Goal: Task Accomplishment & Management: Use online tool/utility

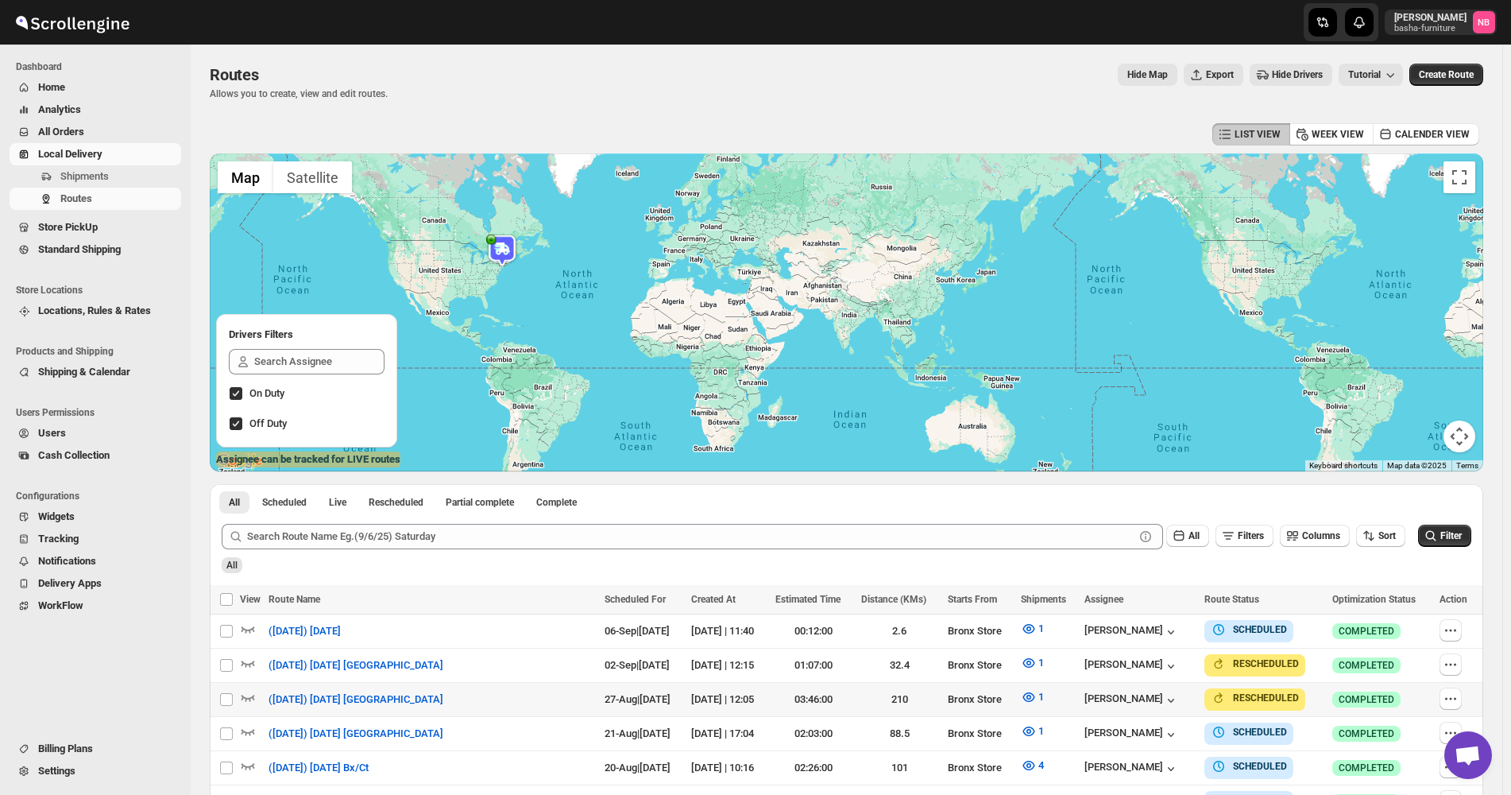
scroll to position [397, 0]
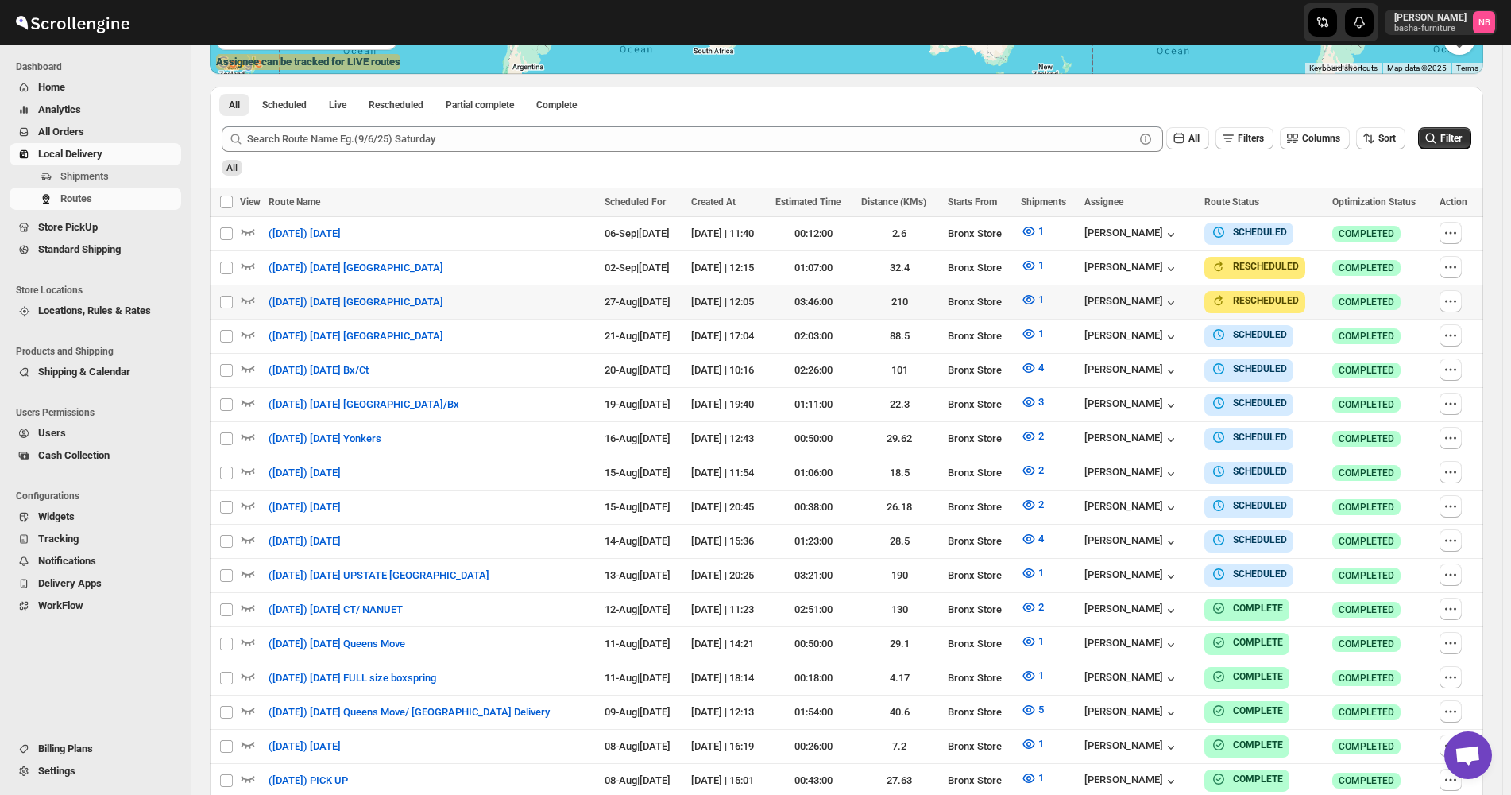
click at [1100, 288] on td "[PERSON_NAME]" at bounding box center [1140, 302] width 120 height 34
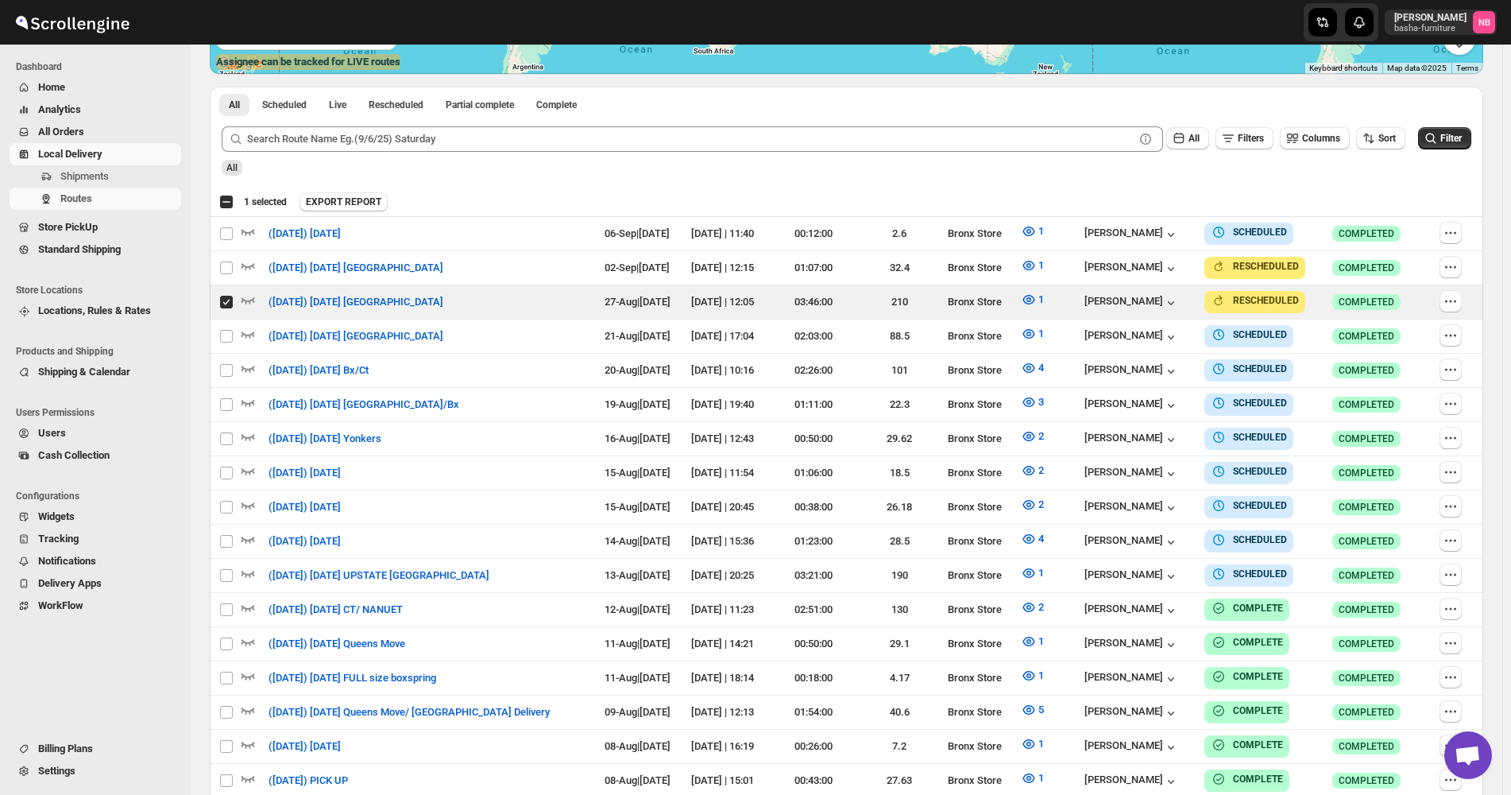
click at [1181, 198] on div "EXPORT REPORT" at bounding box center [889, 201] width 1178 height 19
click at [222, 304] on input "Select route" at bounding box center [226, 302] width 13 height 13
checkbox input "false"
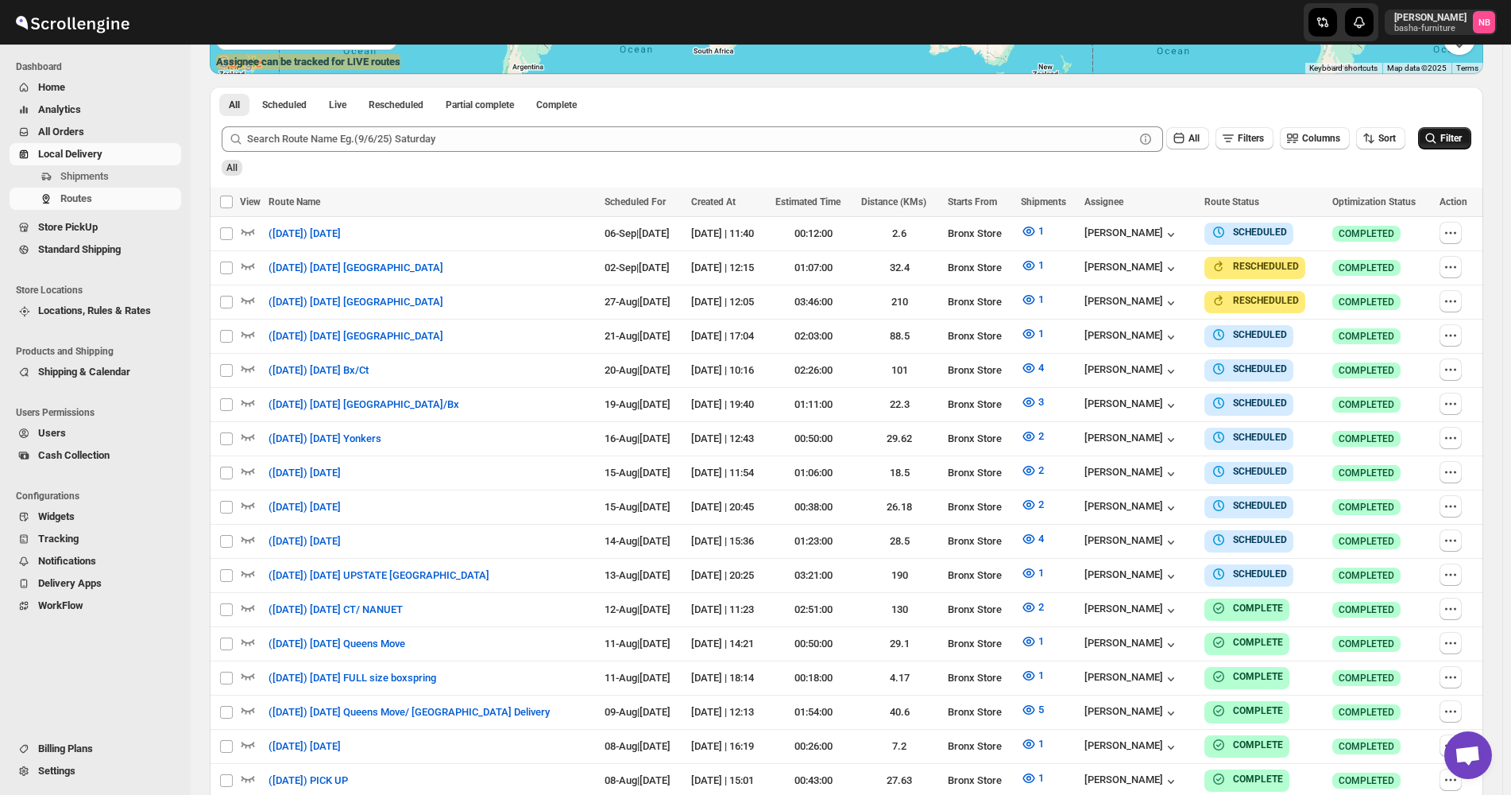
click at [1434, 149] on button "Filter" at bounding box center [1444, 138] width 53 height 22
click at [1035, 431] on icon "button" at bounding box center [1029, 436] width 16 height 16
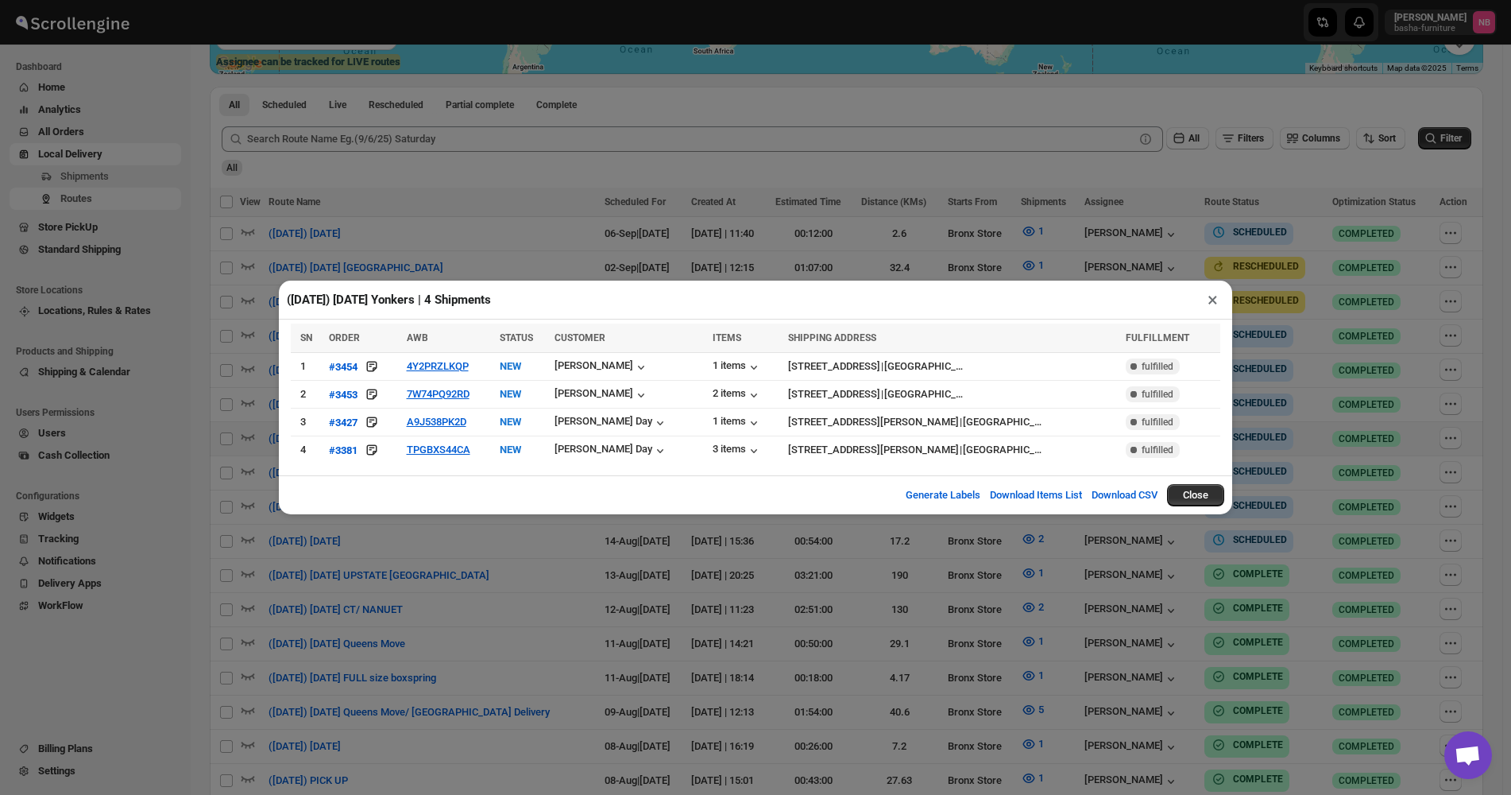
click at [692, 560] on div "([DATE]) [DATE] Yonkers | 4 Shipments × SN ORDER AWB STATUS CUSTOMER ITEMS SHIP…" at bounding box center [755, 397] width 1511 height 795
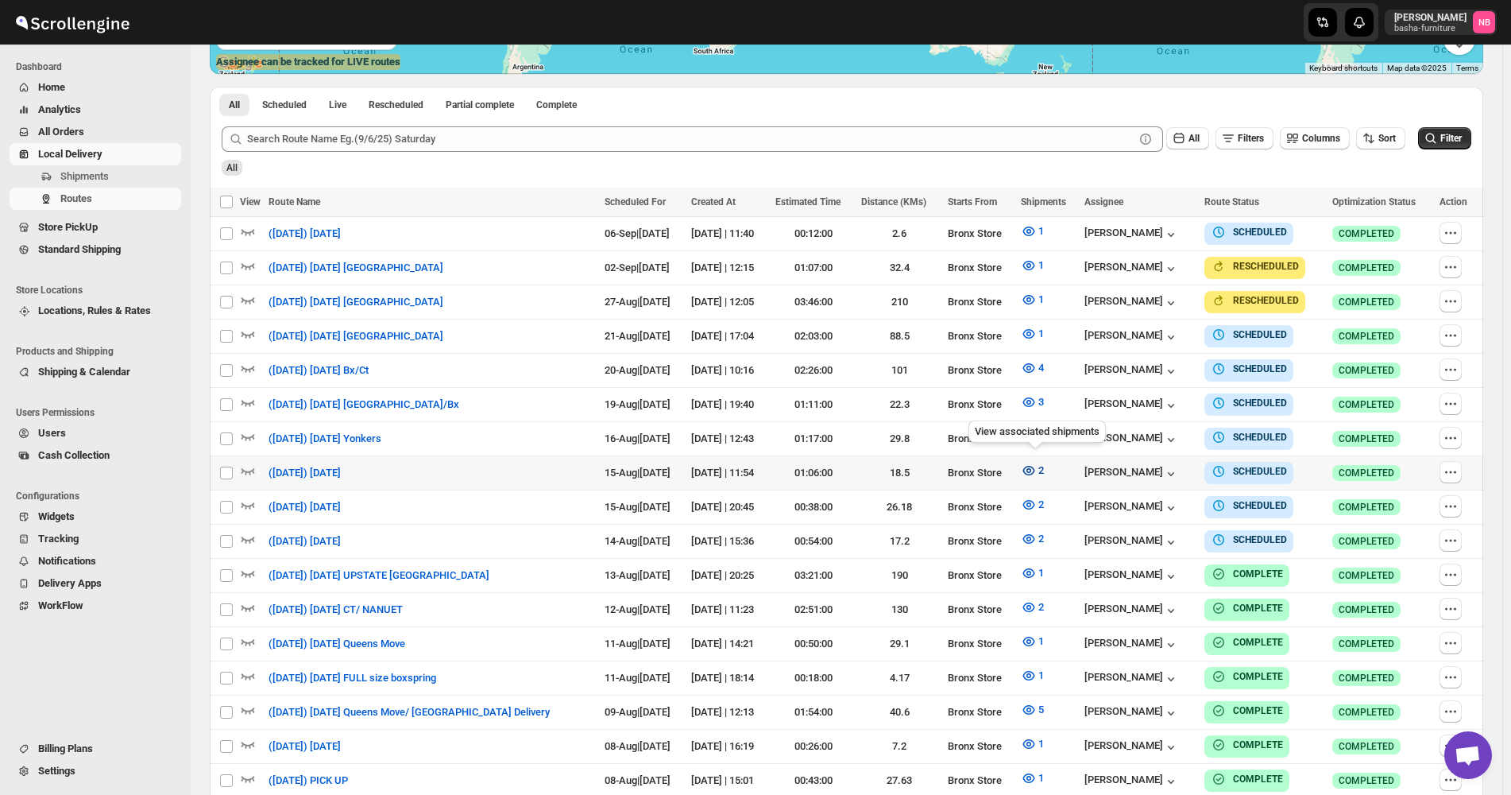
click at [1028, 466] on icon "button" at bounding box center [1029, 471] width 12 height 10
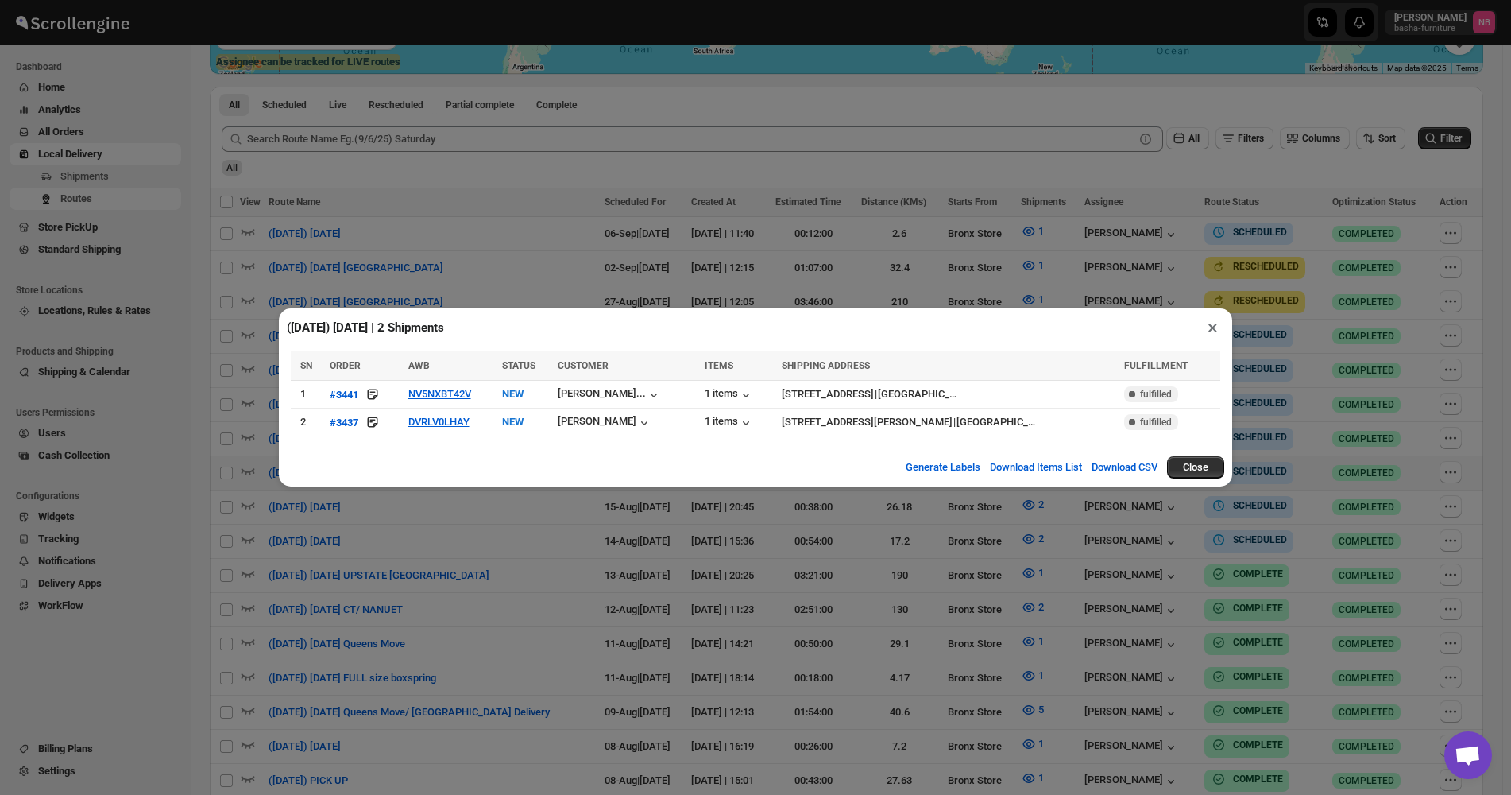
drag, startPoint x: 625, startPoint y: 563, endPoint x: 576, endPoint y: 559, distance: 48.7
click at [624, 563] on div "([DATE]) [DATE] | 2 Shipments × SN ORDER AWB STATUS CUSTOMER ITEMS SHIPPING ADD…" at bounding box center [755, 397] width 1511 height 795
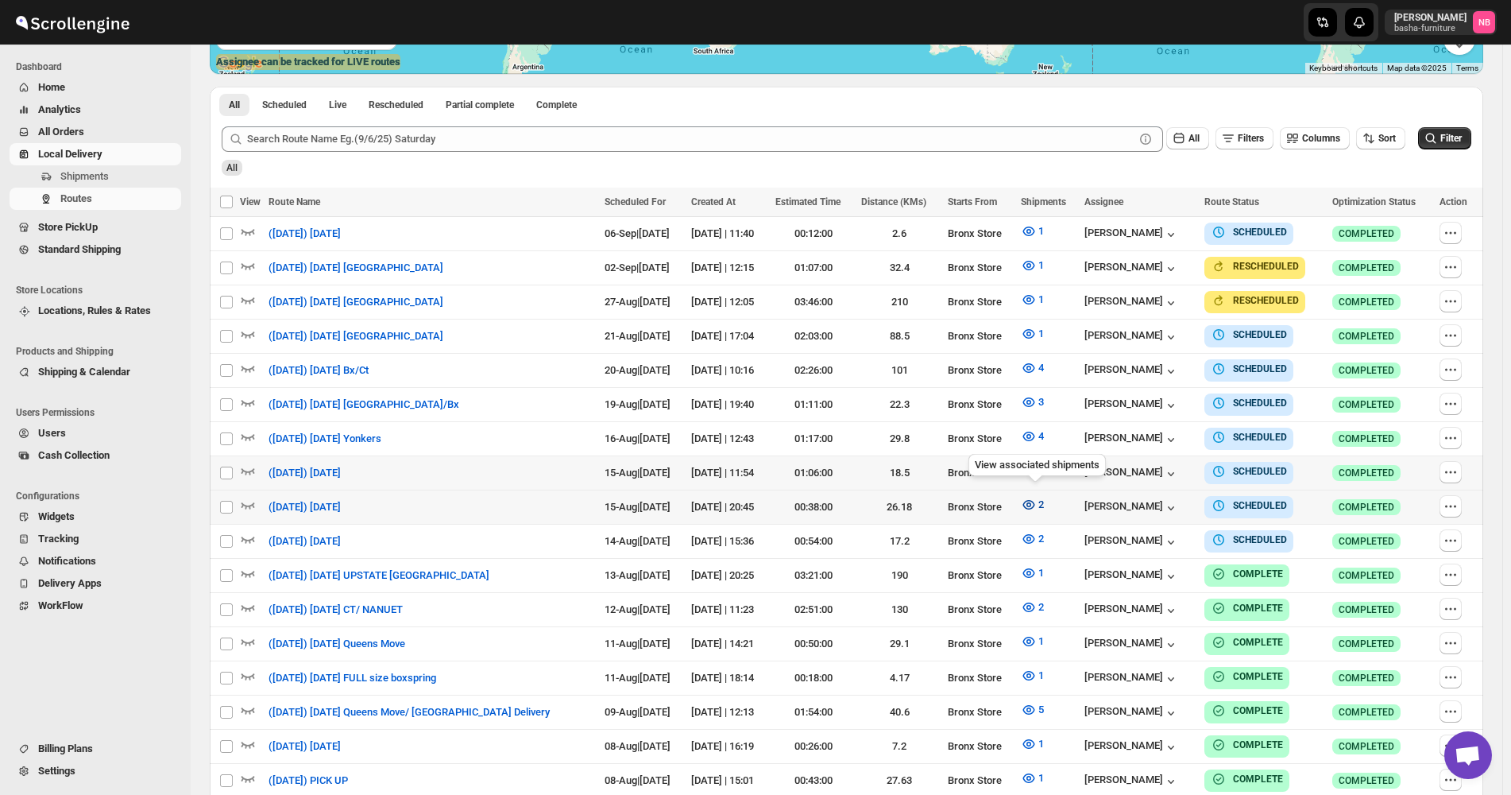
click at [1031, 502] on icon "button" at bounding box center [1029, 504] width 5 height 5
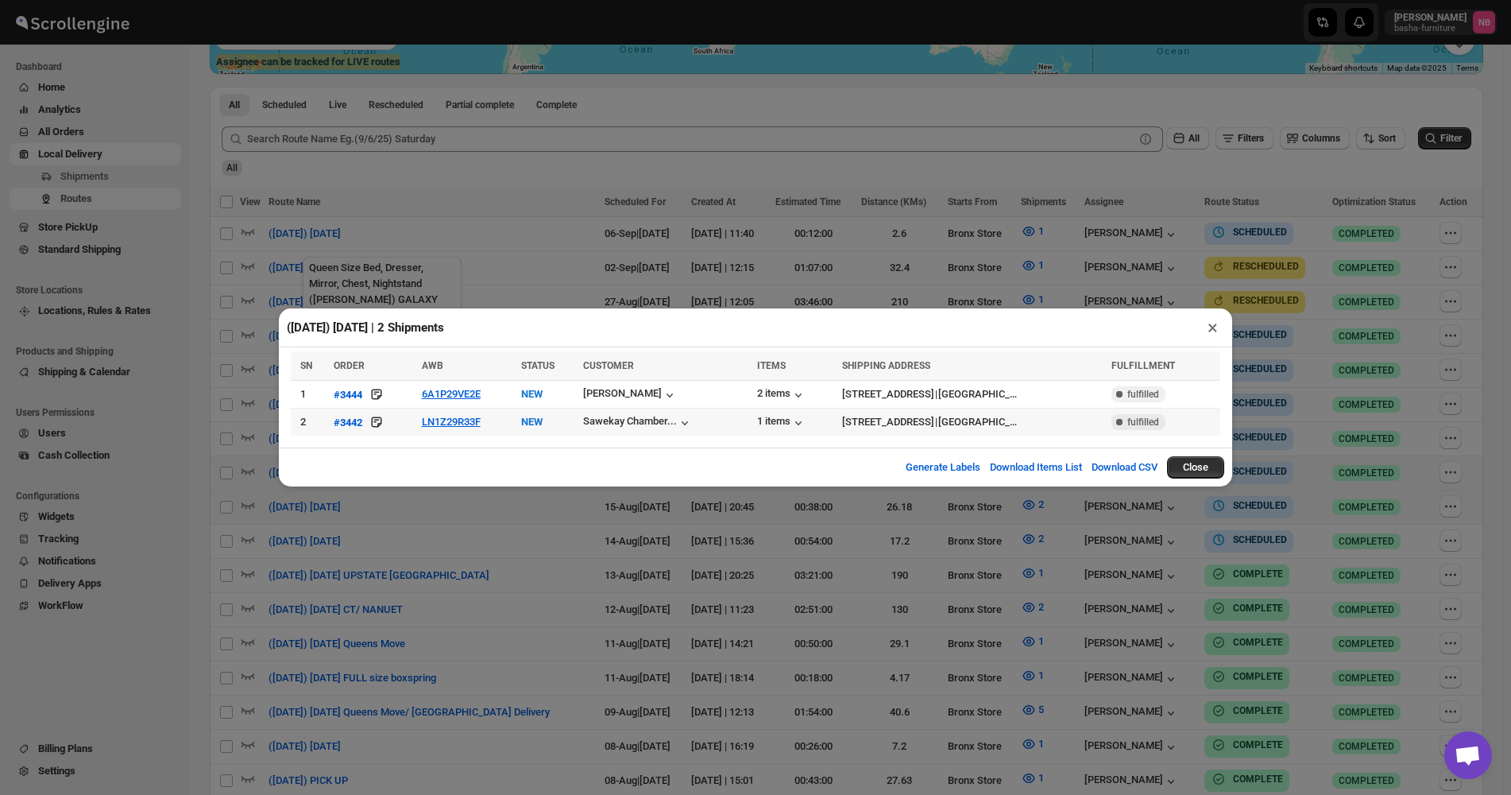
click at [505, 536] on div "([DATE]) [DATE] | 2 Shipments × SN ORDER AWB STATUS CUSTOMER ITEMS SHIPPING ADD…" at bounding box center [755, 397] width 1511 height 795
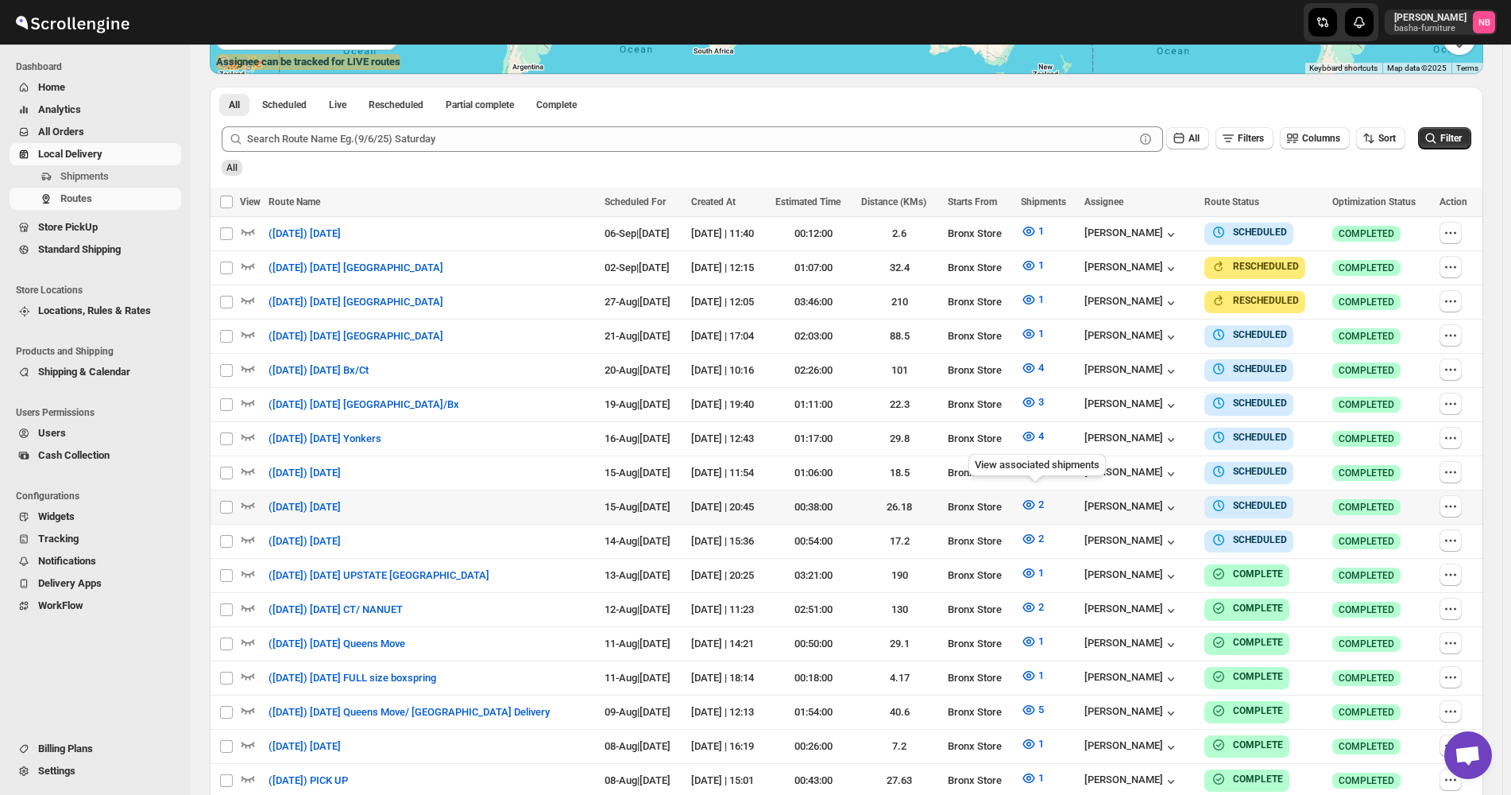
scroll to position [477, 0]
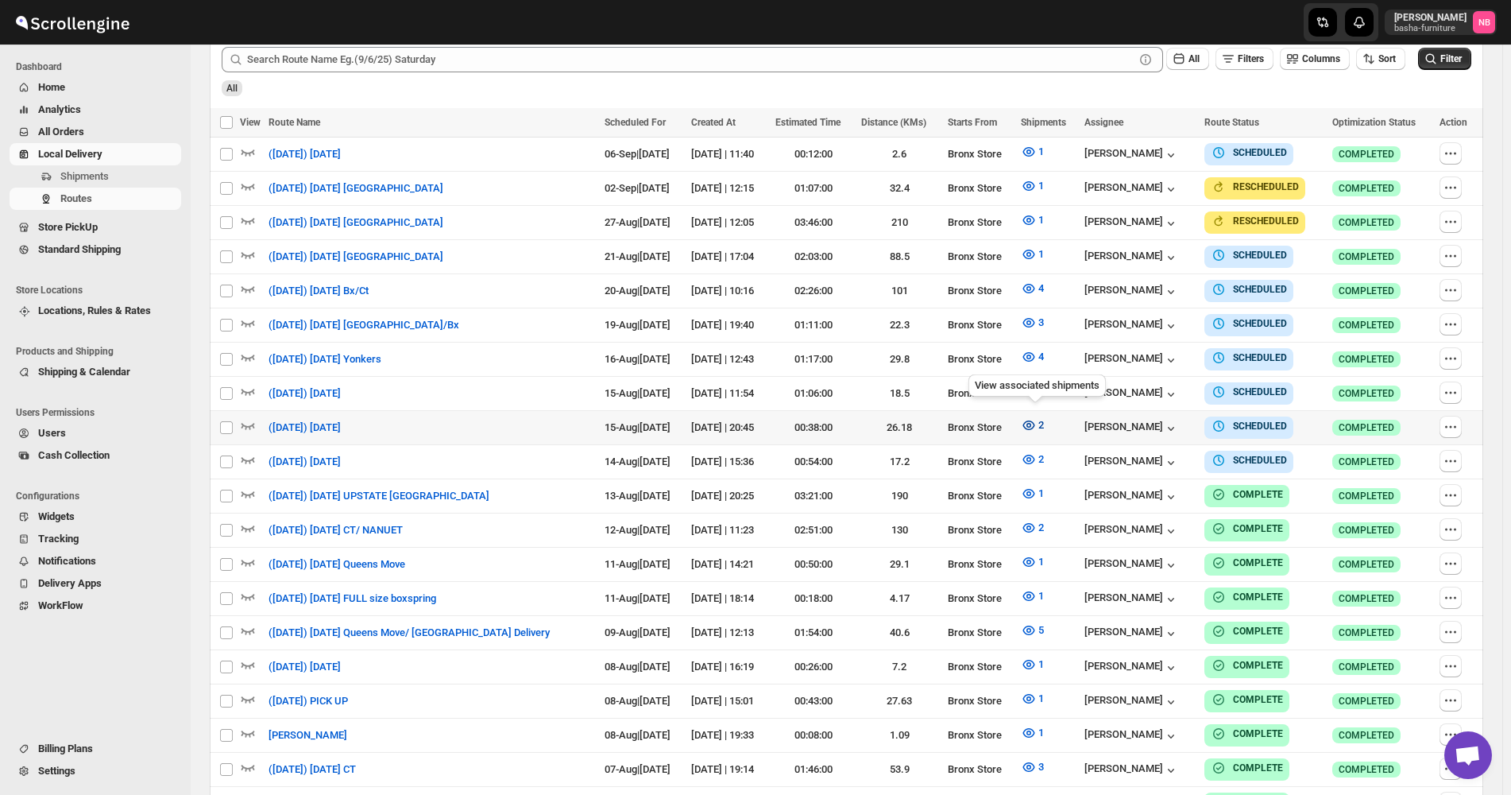
click at [1042, 420] on span "2" at bounding box center [1042, 425] width 6 height 12
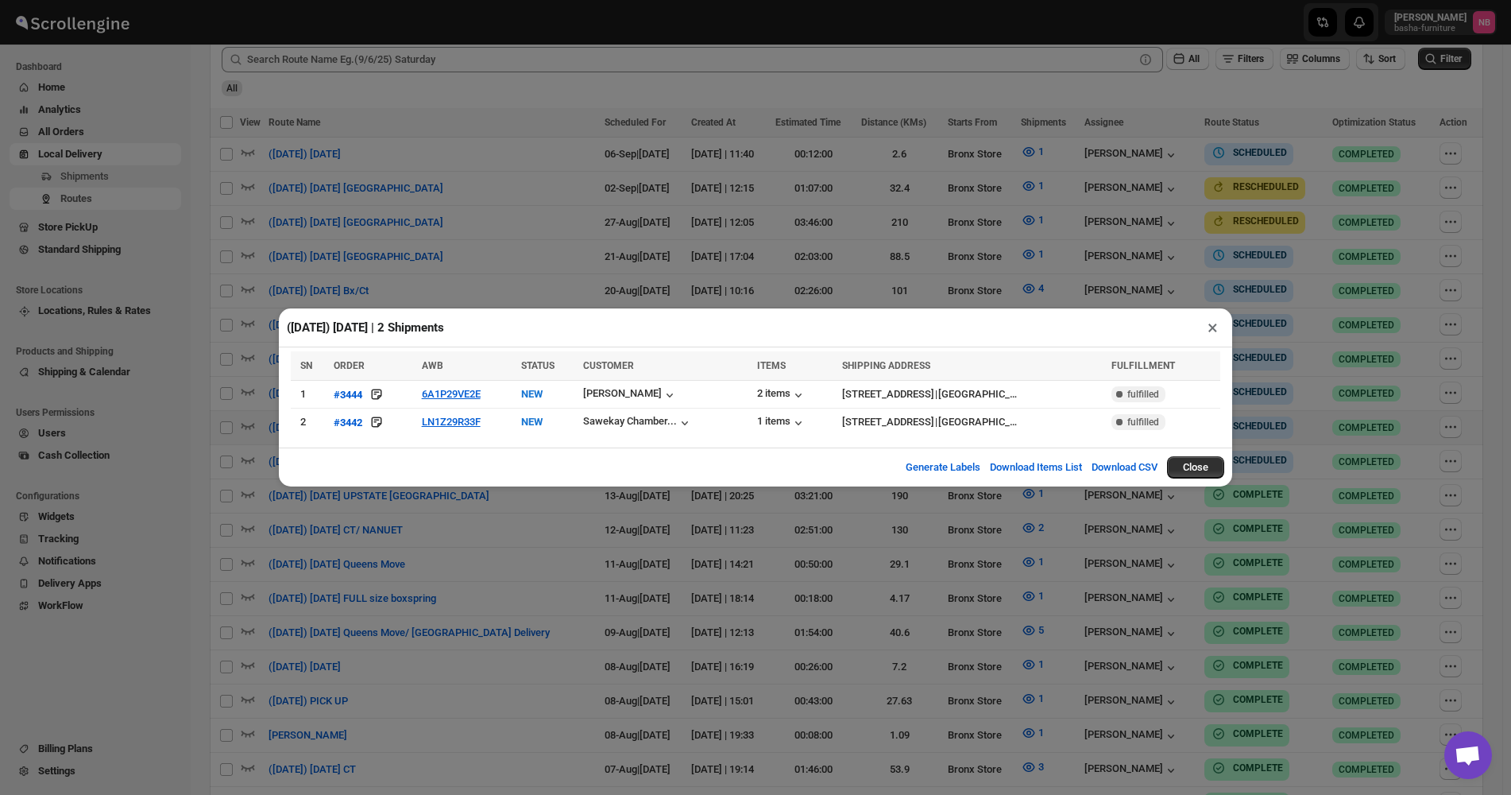
click at [694, 531] on div "([DATE]) [DATE] | 2 Shipments × SN ORDER AWB STATUS CUSTOMER ITEMS SHIPPING ADD…" at bounding box center [755, 397] width 1511 height 795
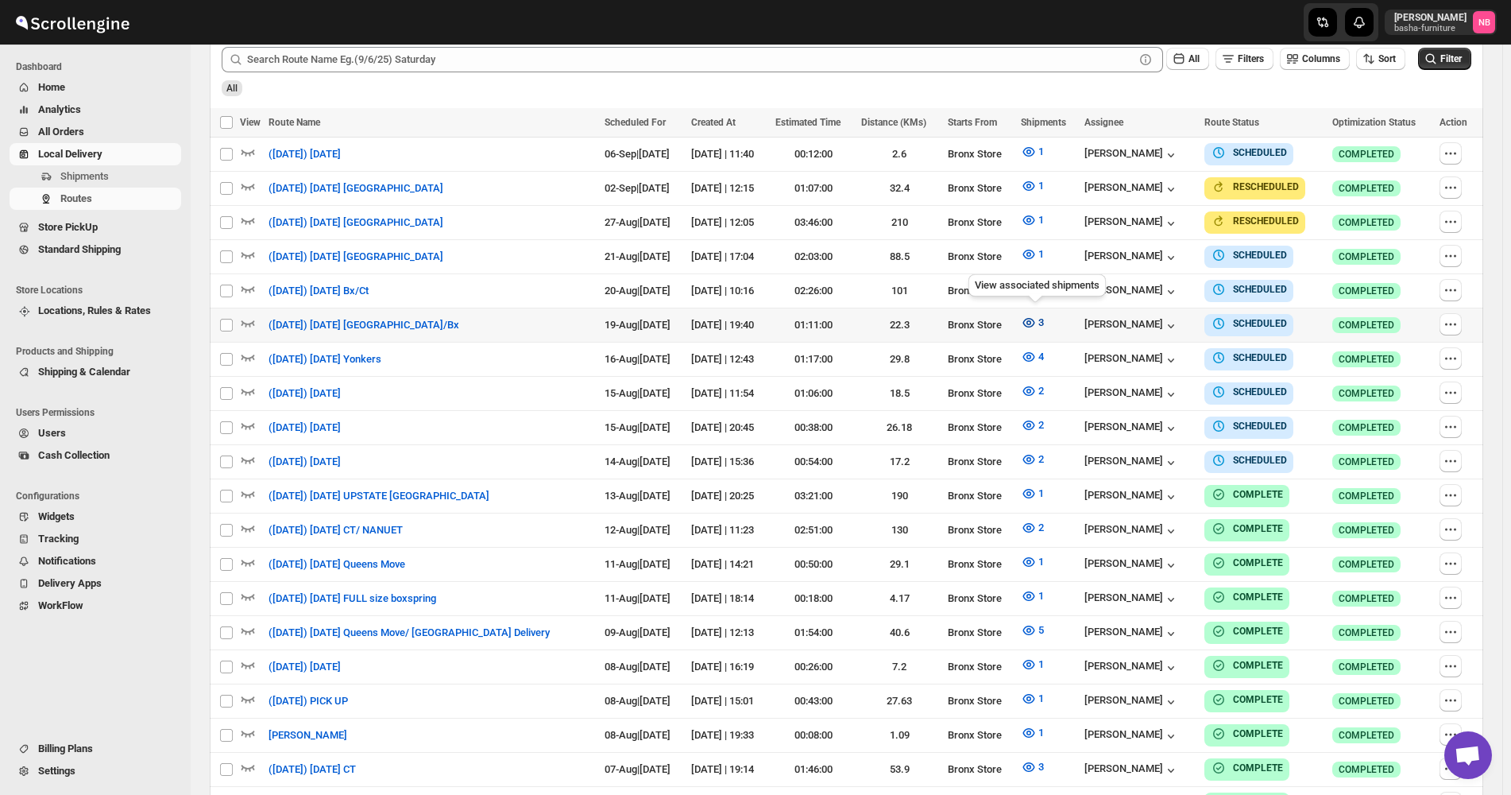
click at [1043, 317] on span "3" at bounding box center [1042, 322] width 6 height 12
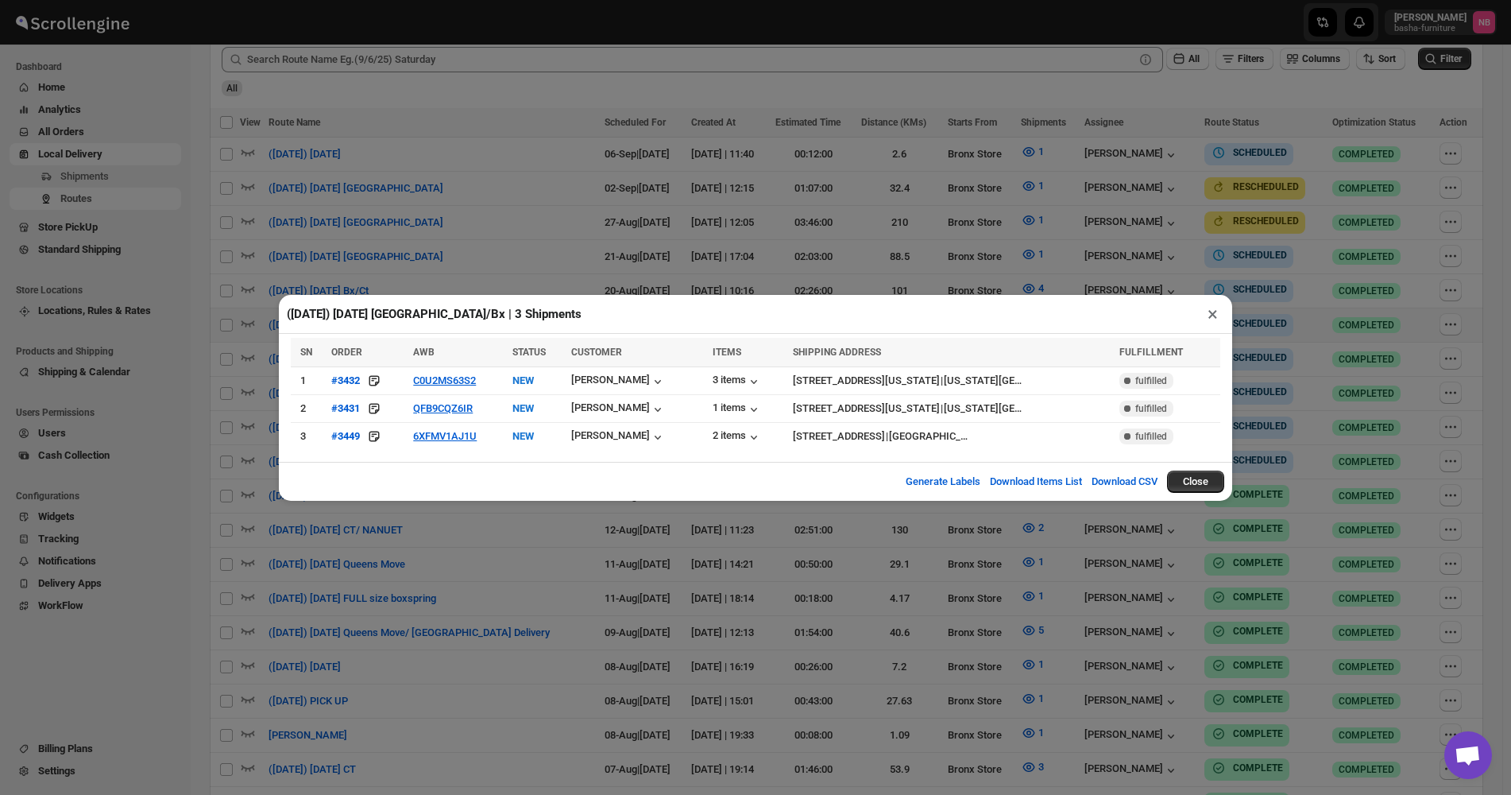
click at [625, 665] on div "([DATE]) [DATE] [GEOGRAPHIC_DATA]/Bx | 3 Shipments × SN ORDER AWB STATUS CUSTOM…" at bounding box center [755, 397] width 1511 height 795
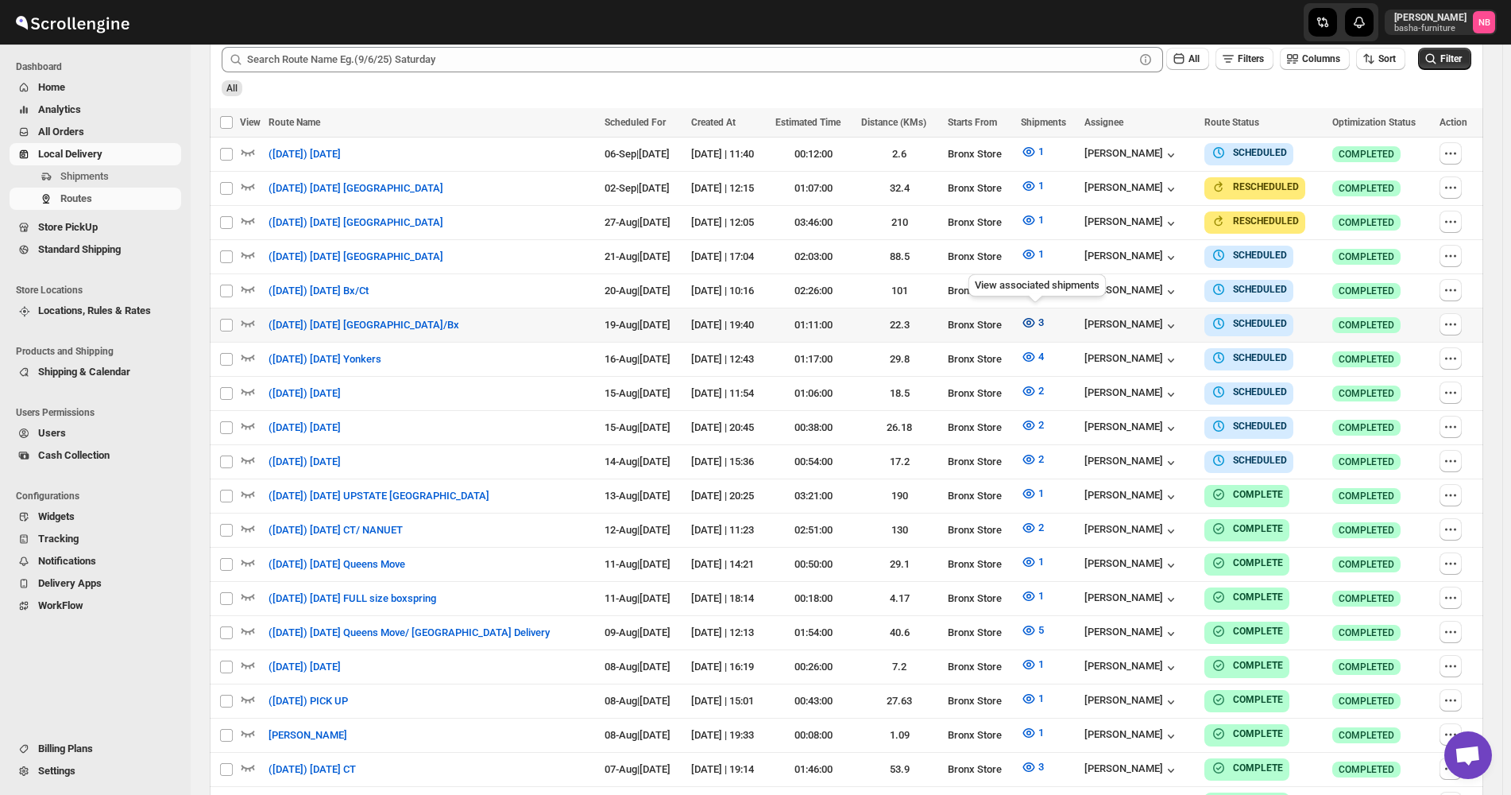
click at [1035, 318] on icon "button" at bounding box center [1029, 323] width 12 height 10
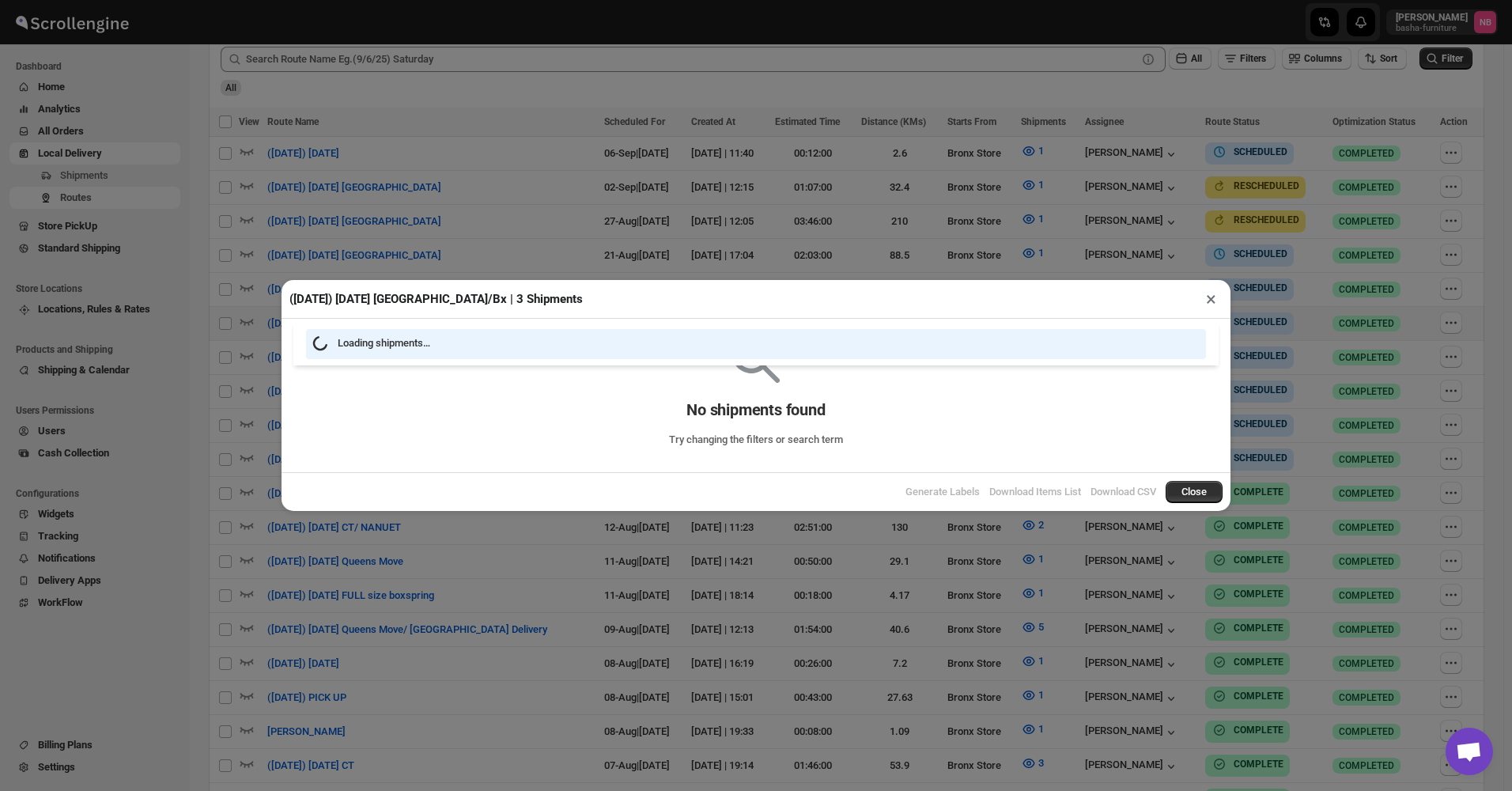
click at [722, 615] on div "([DATE]) [DATE] [GEOGRAPHIC_DATA]/Bx | 3 Shipments × Loading shipments… No ship…" at bounding box center [756, 395] width 1512 height 791
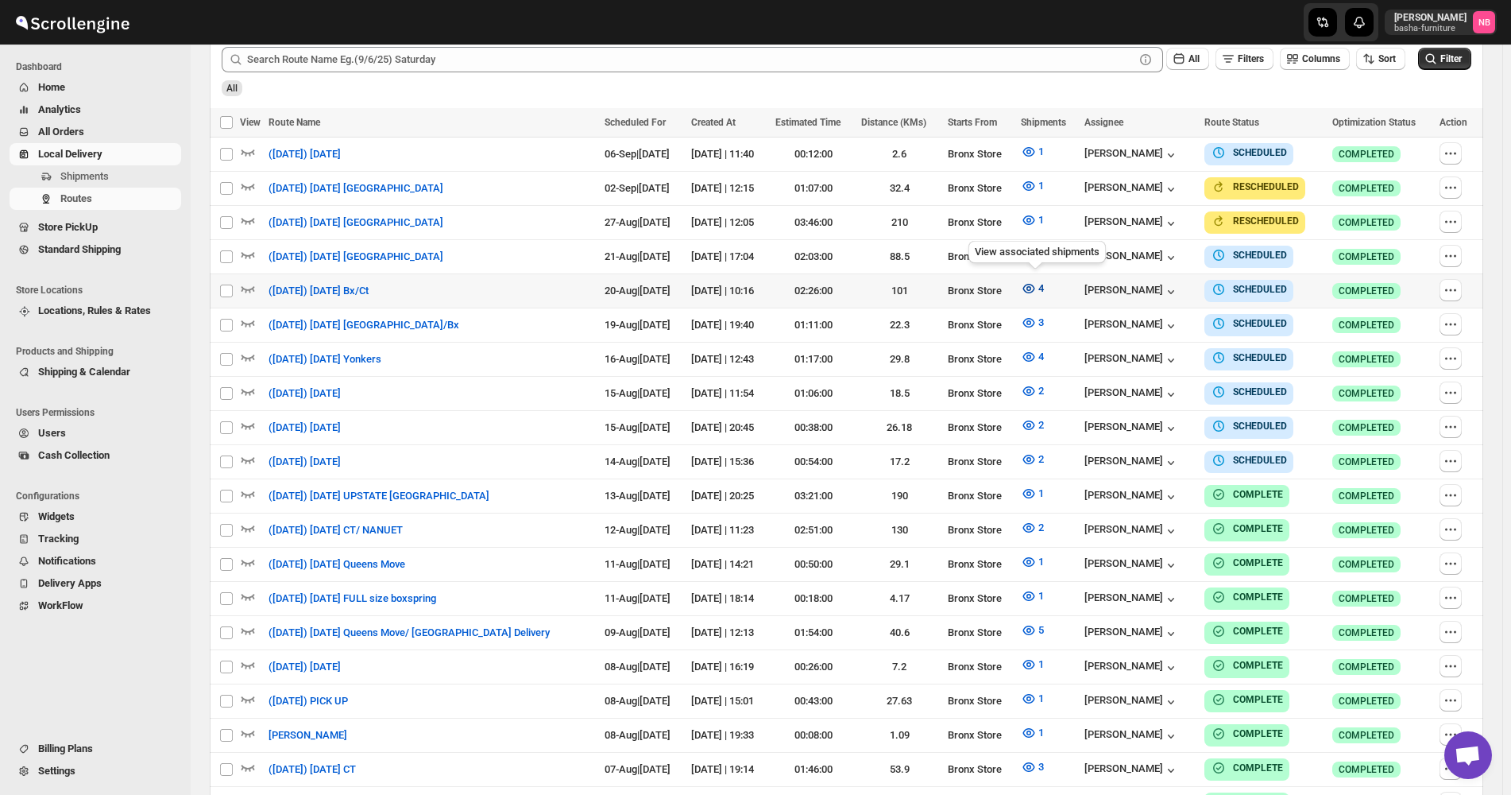
click at [1035, 287] on icon "button" at bounding box center [1029, 289] width 12 height 10
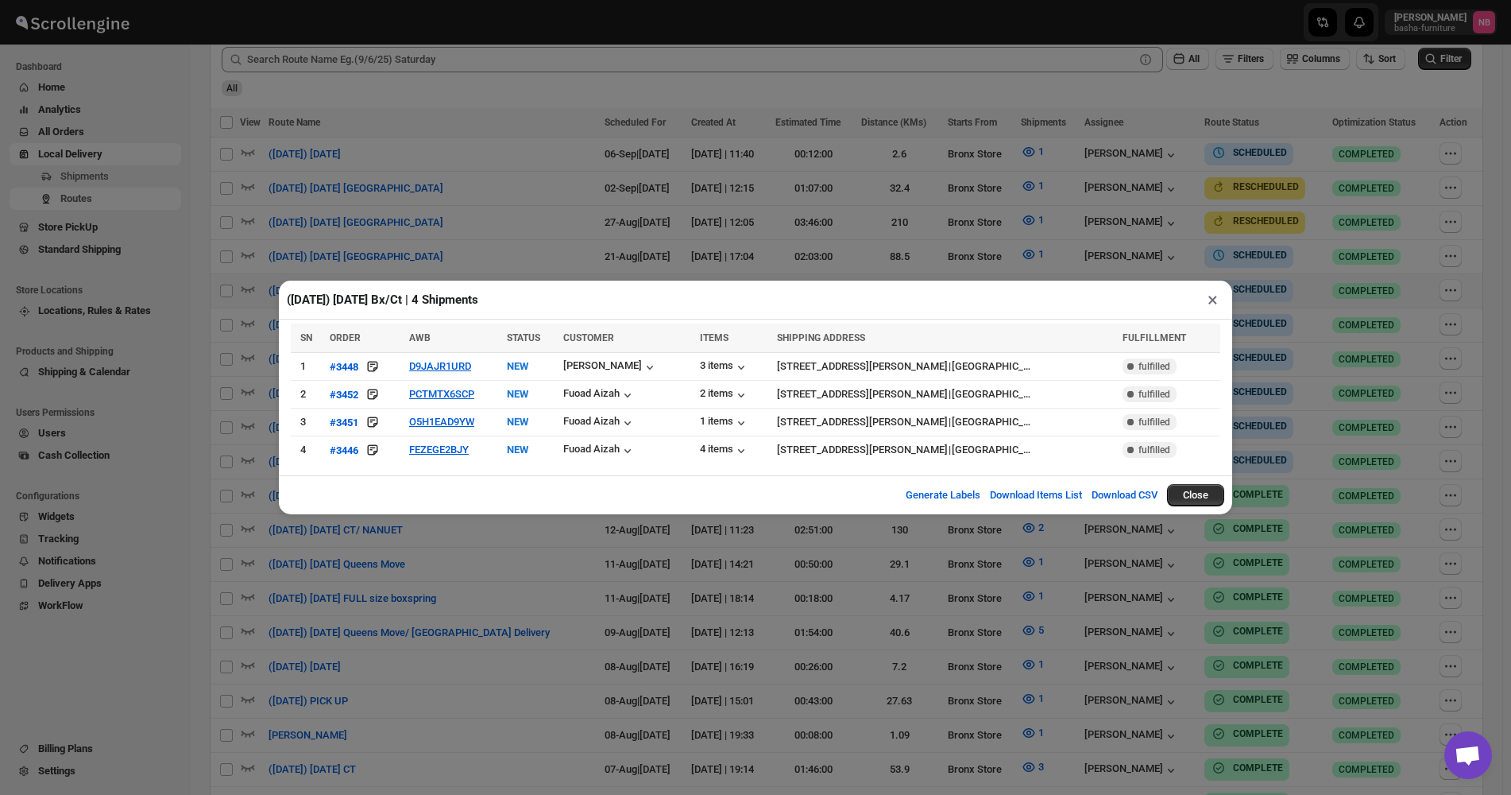
click at [1261, 143] on div "([DATE]) [DATE] Bx/Ct | 4 Shipments × SN ORDER AWB STATUS CUSTOMER ITEMS SHIPPI…" at bounding box center [755, 397] width 1511 height 795
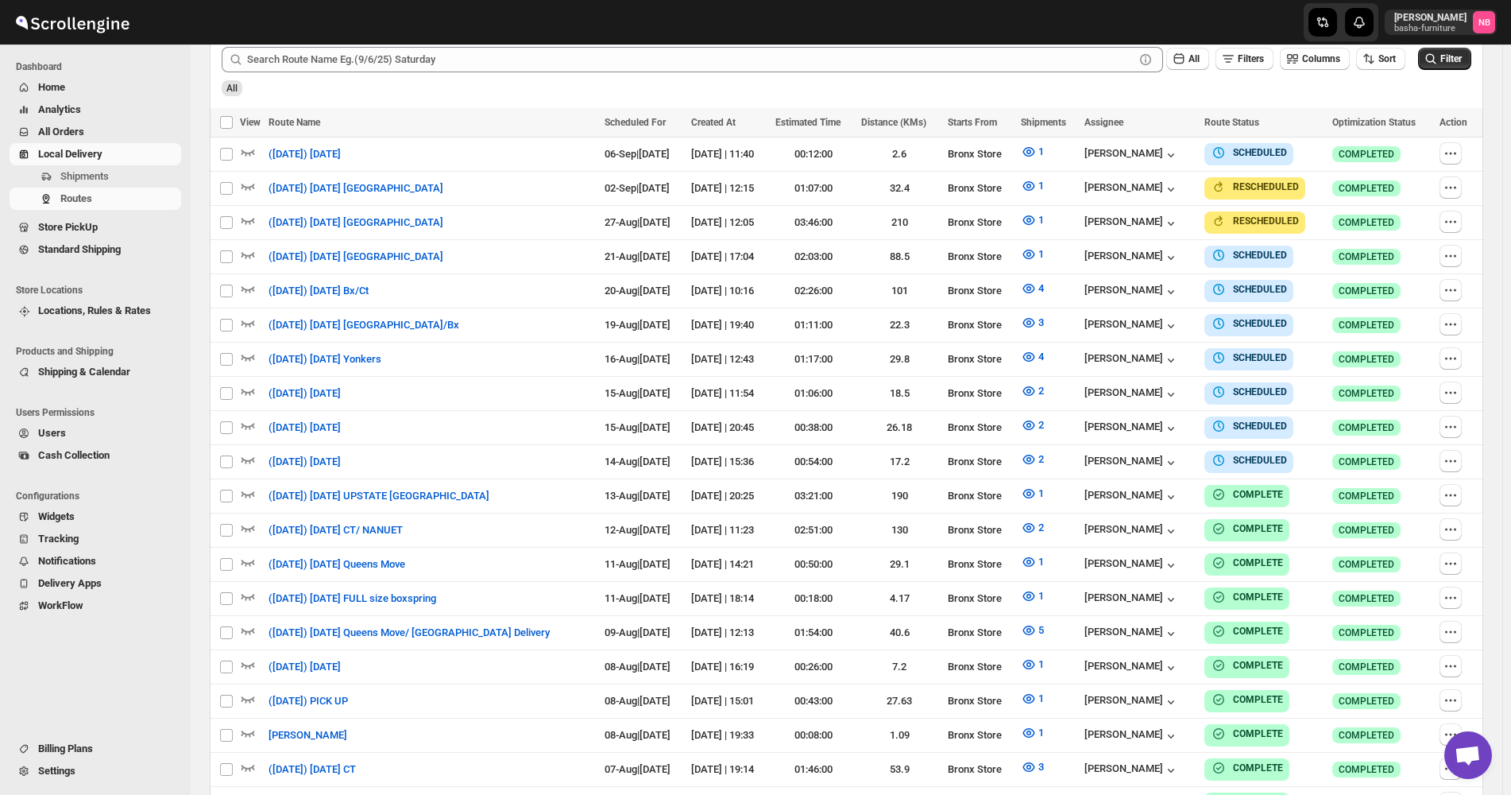
click at [118, 123] on button "All Orders" at bounding box center [96, 132] width 172 height 22
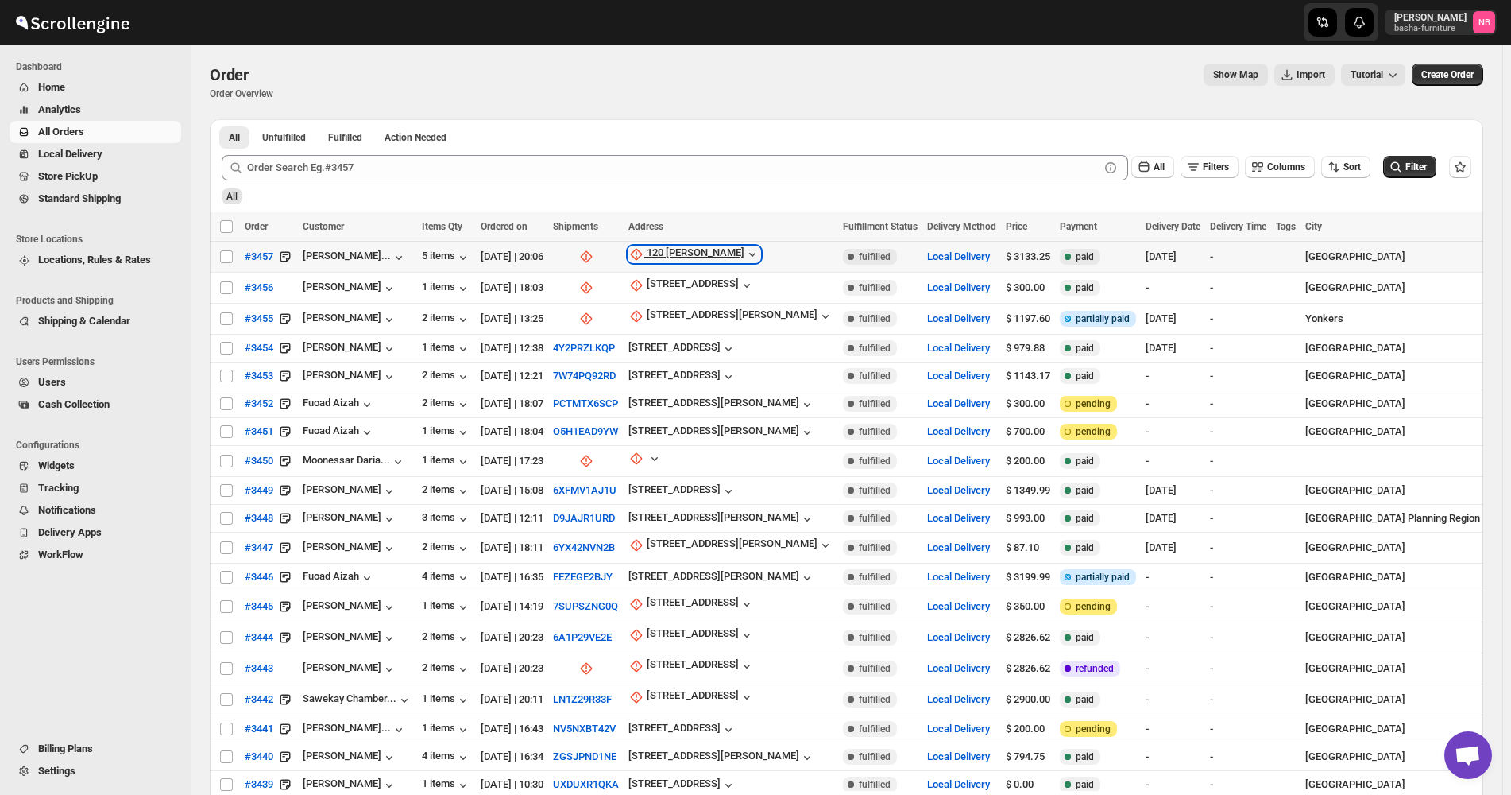
click at [695, 250] on div "120 [PERSON_NAME]" at bounding box center [696, 254] width 98 height 16
click at [701, 342] on span "Update manually" at bounding box center [690, 340] width 75 height 12
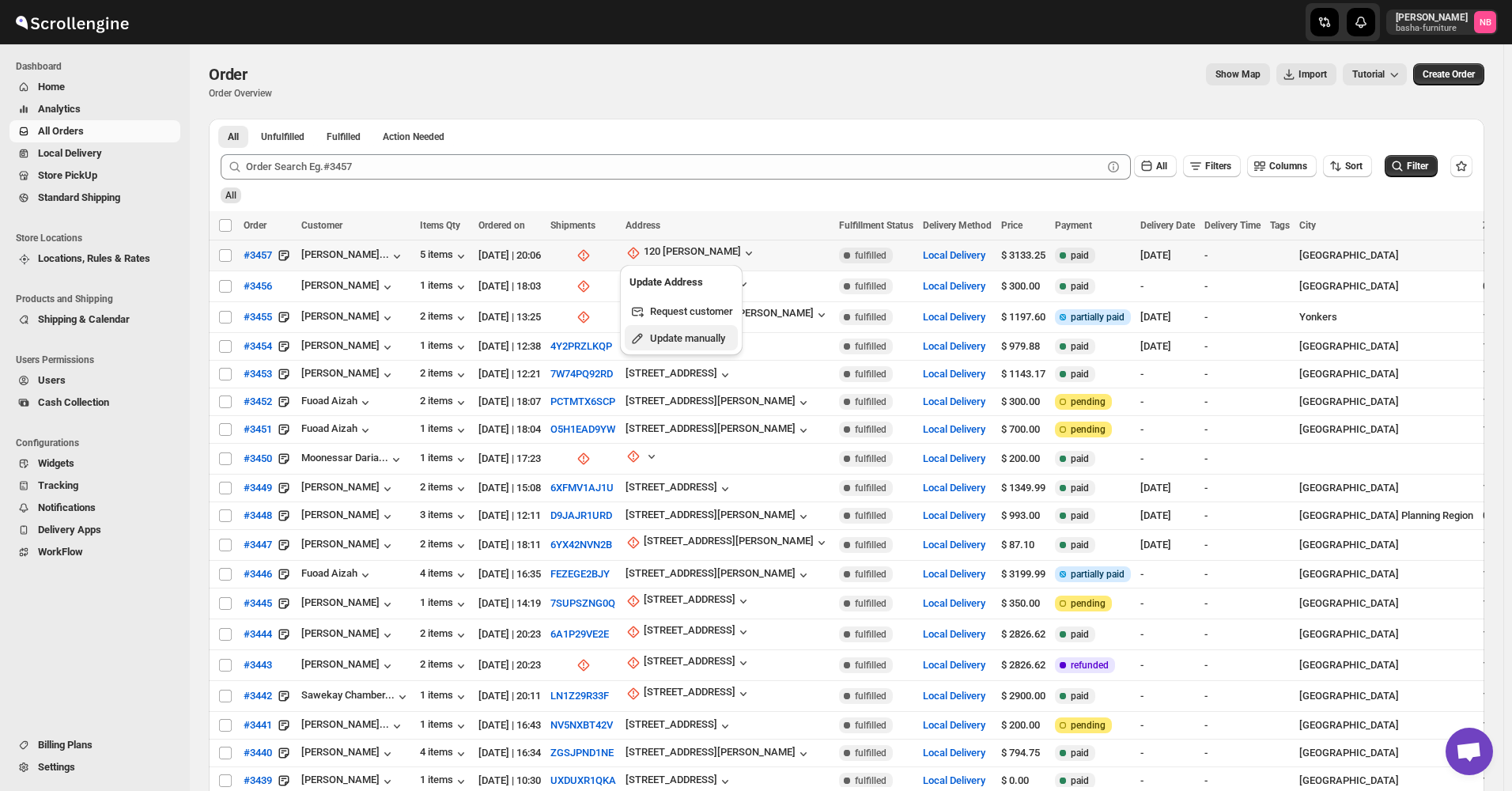
select select "US"
select select "[US_STATE]"
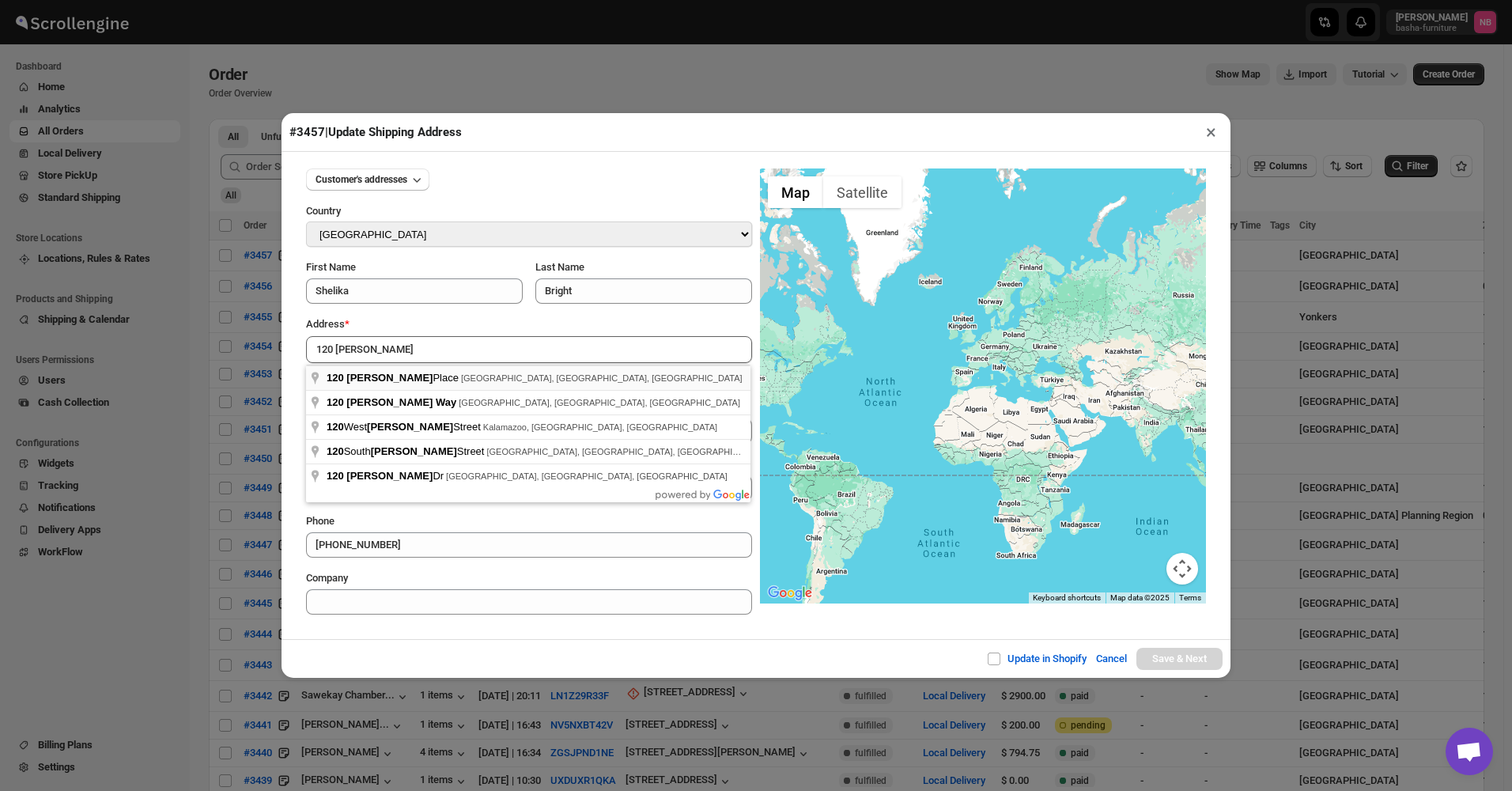
type input "[STREET_ADDRESS][PERSON_NAME]"
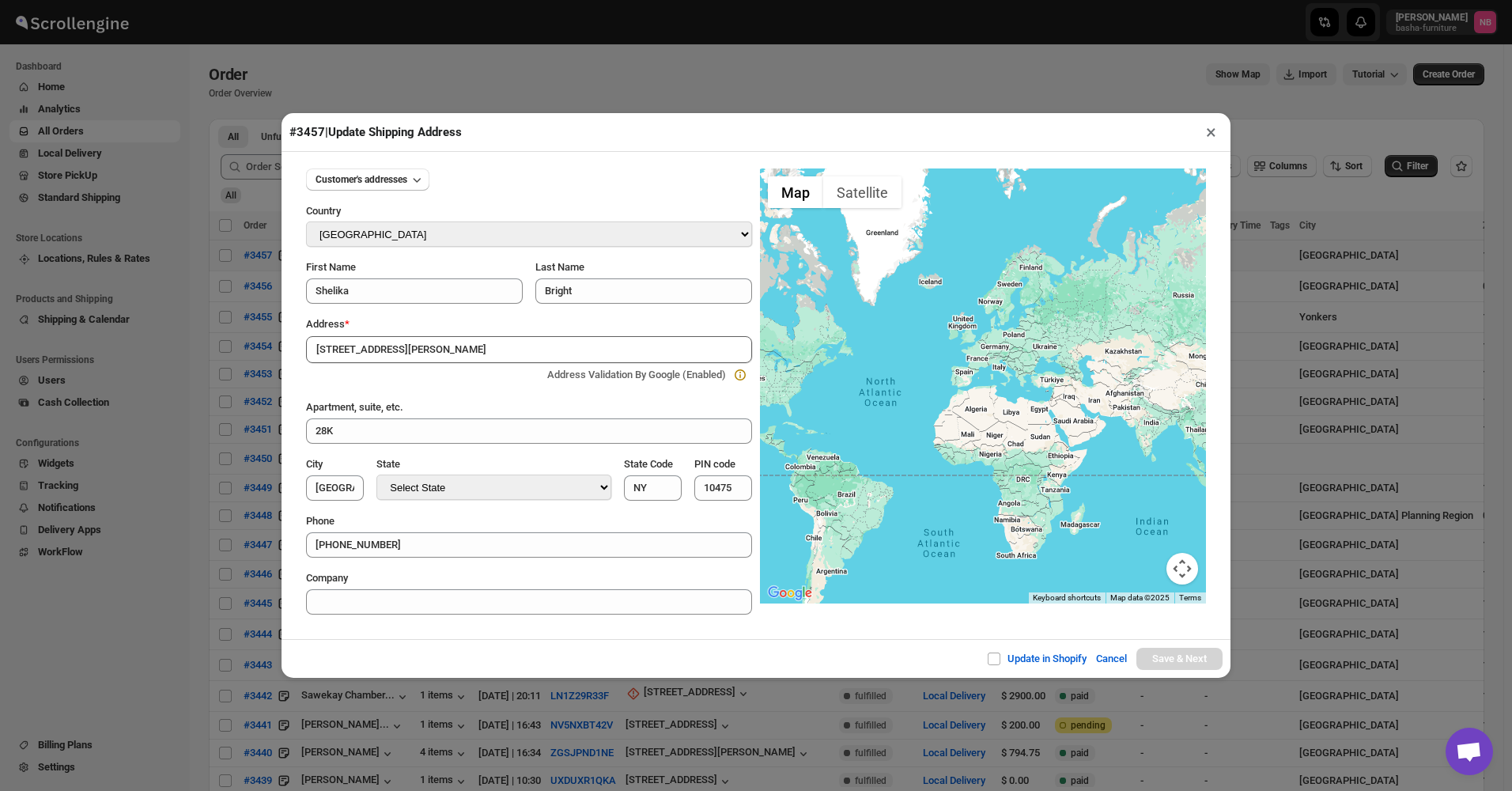
drag, startPoint x: 507, startPoint y: 373, endPoint x: 934, endPoint y: 529, distance: 454.6
type input "[GEOGRAPHIC_DATA]"
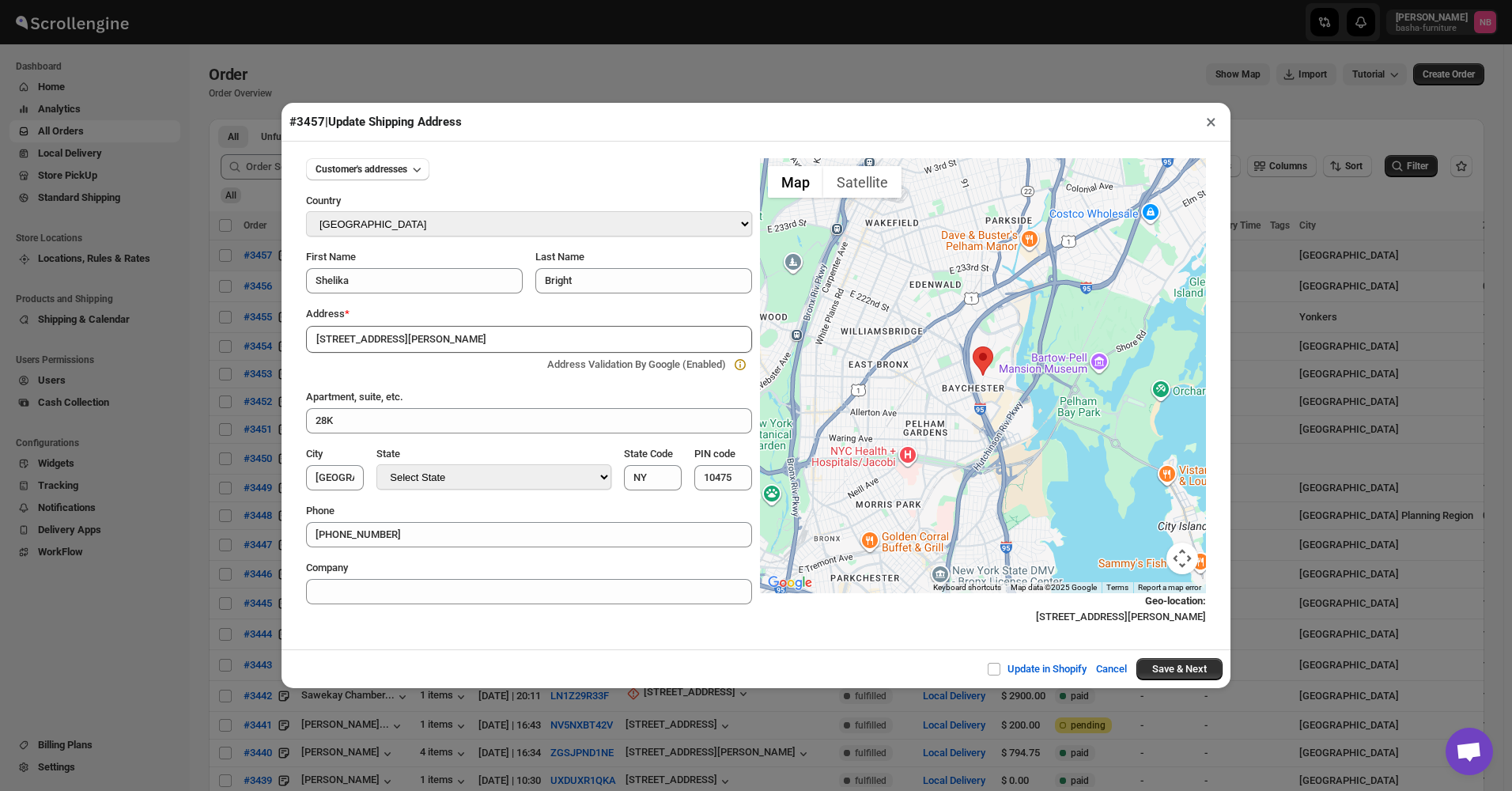
click at [1191, 684] on div "Update in Shopify Cancel Save & Next" at bounding box center [756, 668] width 950 height 39
click at [1172, 669] on button "Save & Next" at bounding box center [1180, 669] width 87 height 22
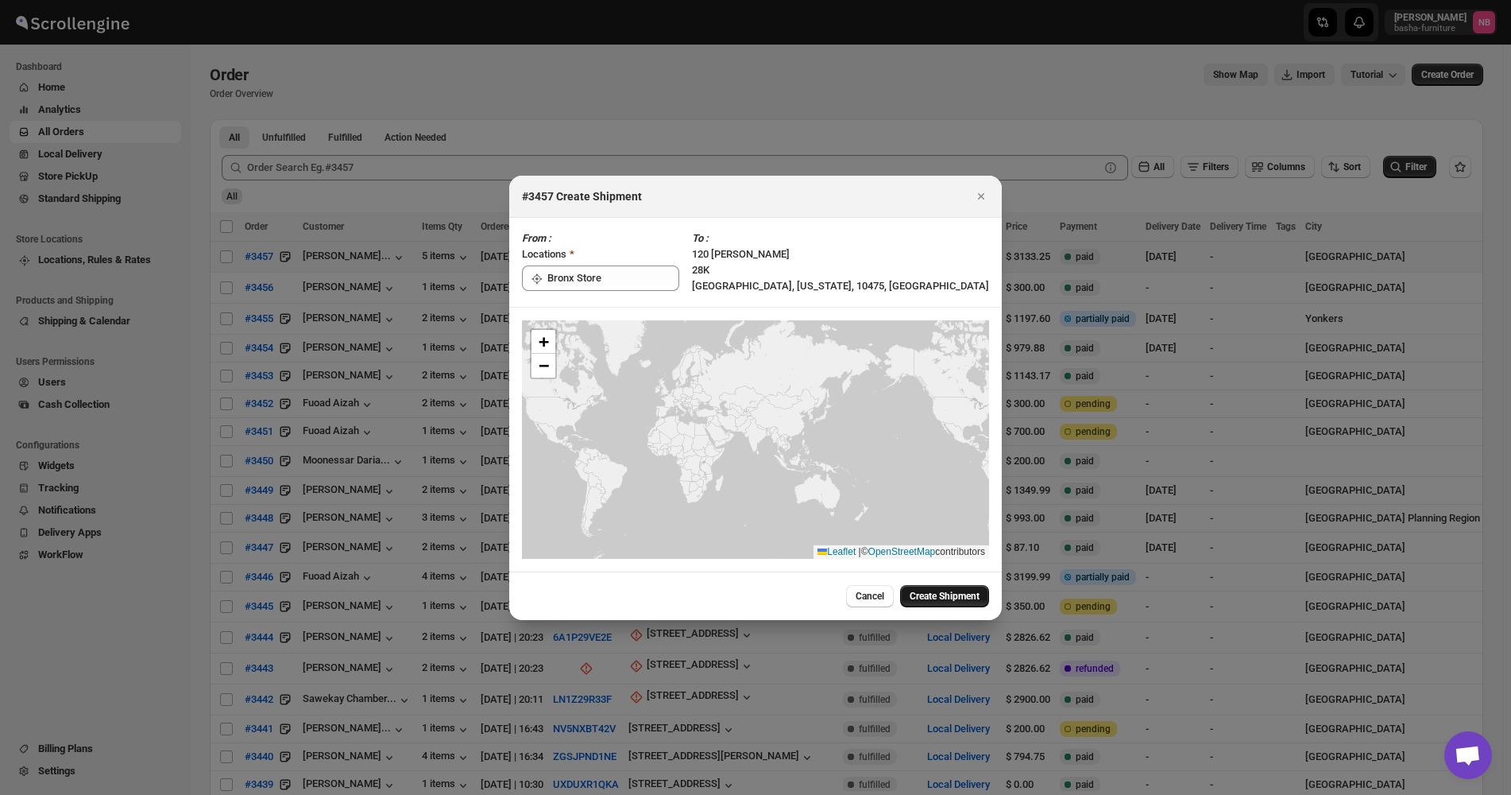
click at [938, 602] on span "Create Shipment" at bounding box center [945, 596] width 70 height 13
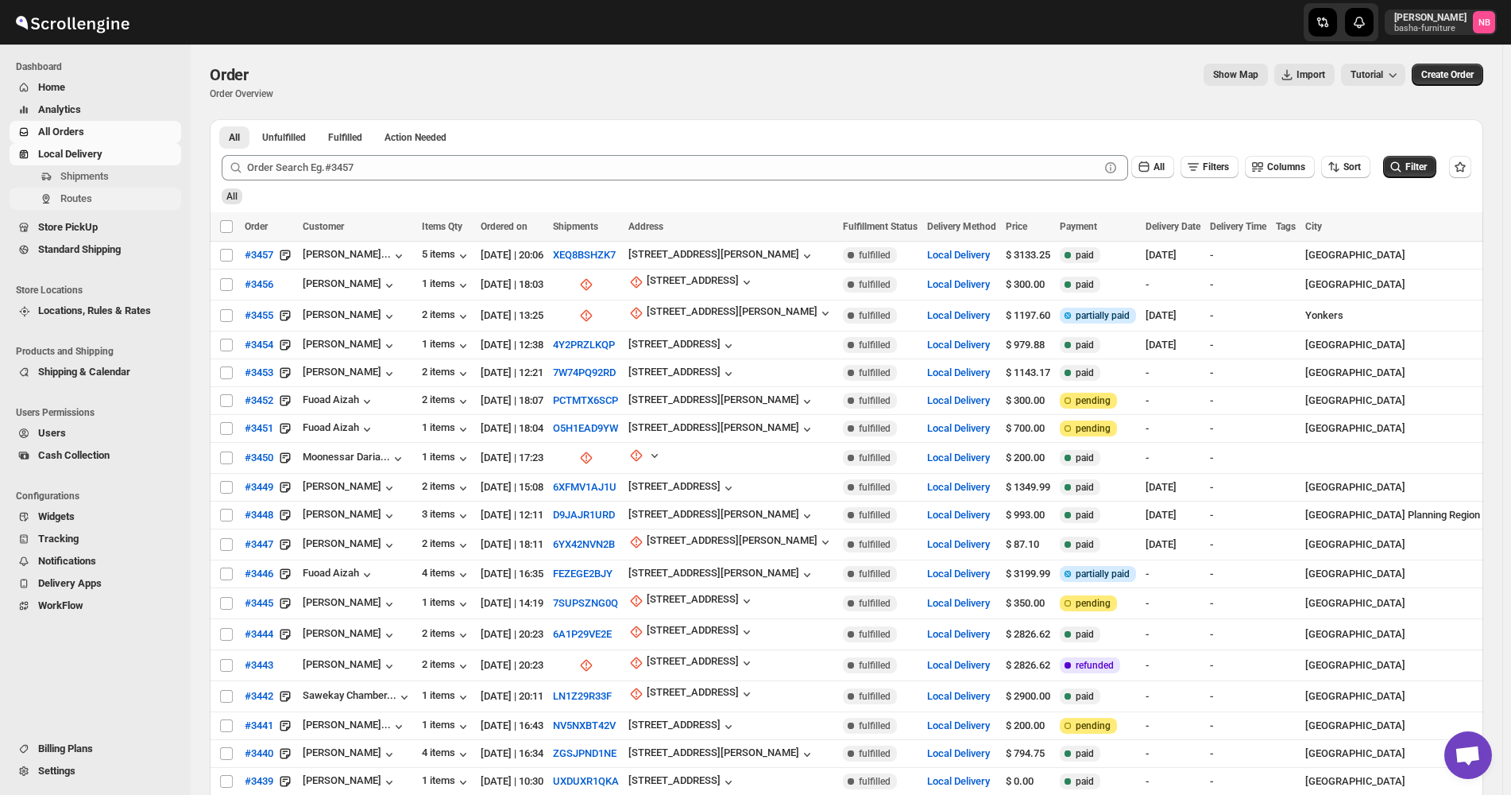
click at [103, 201] on span "Routes" at bounding box center [119, 199] width 118 height 16
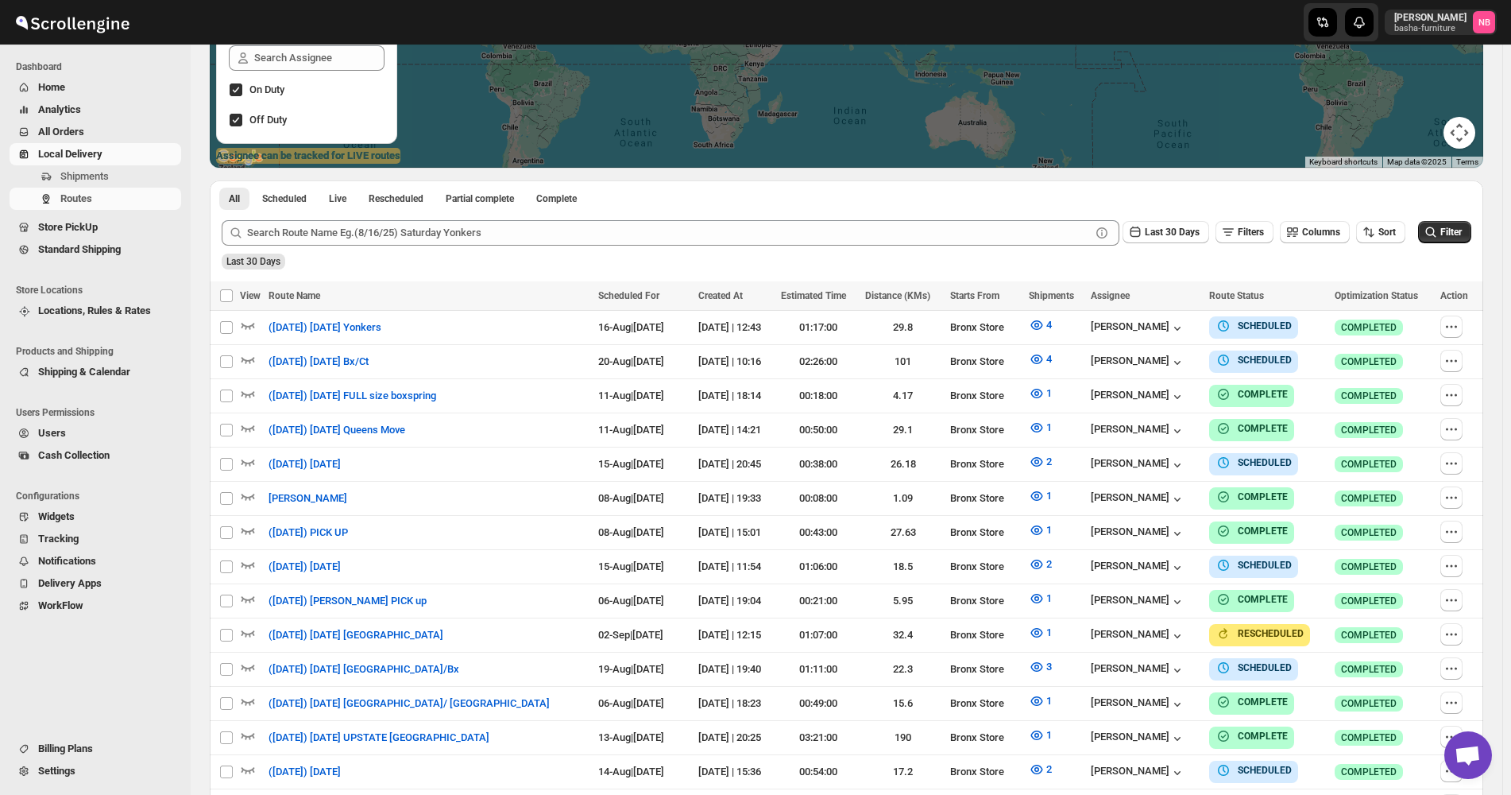
scroll to position [318, 0]
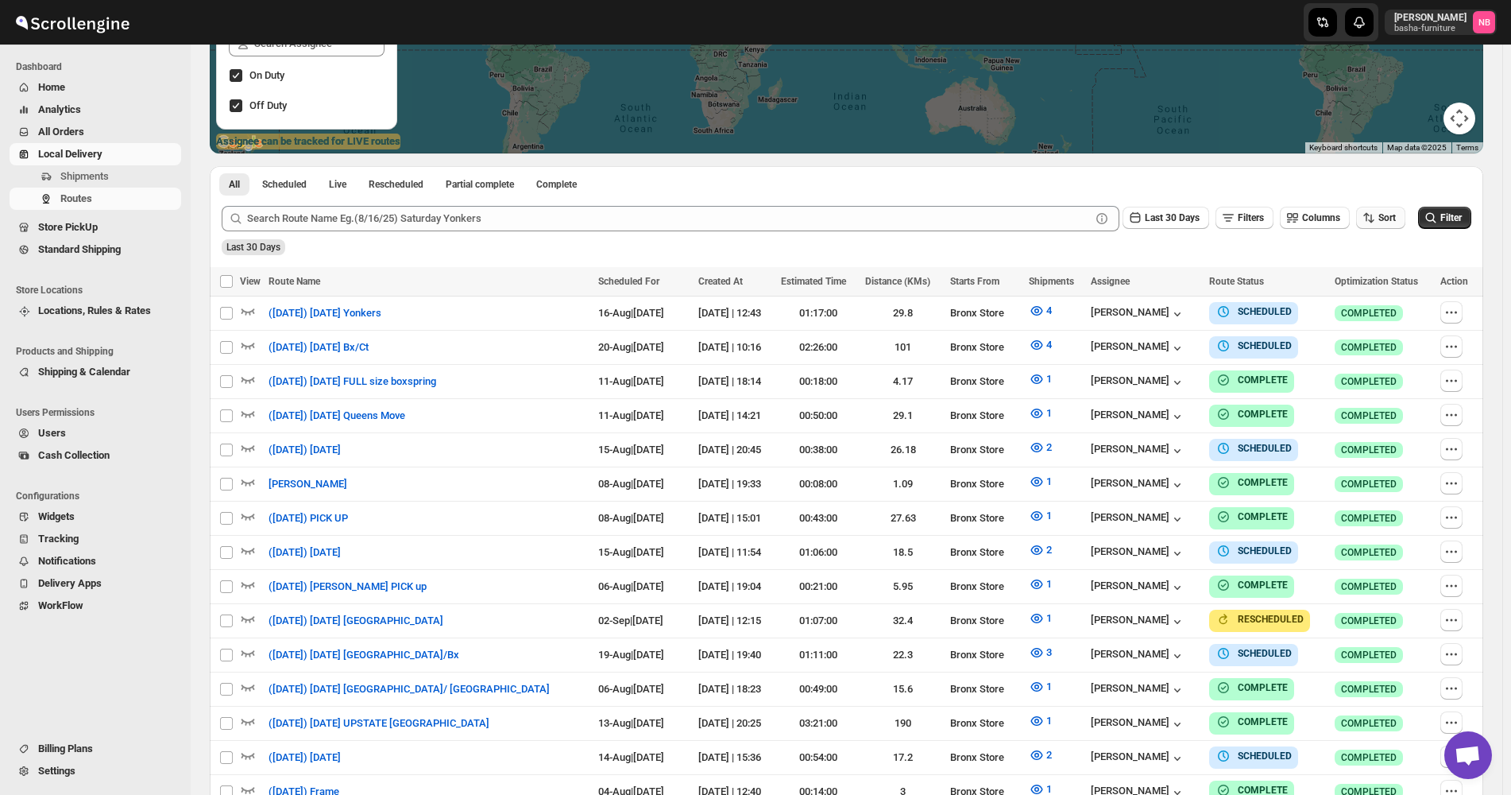
click at [1391, 208] on button "Sort" at bounding box center [1380, 218] width 49 height 22
click at [1387, 296] on button "Due Date" at bounding box center [1385, 303] width 96 height 25
click at [1173, 223] on span "Last 30 Days" at bounding box center [1172, 217] width 55 height 11
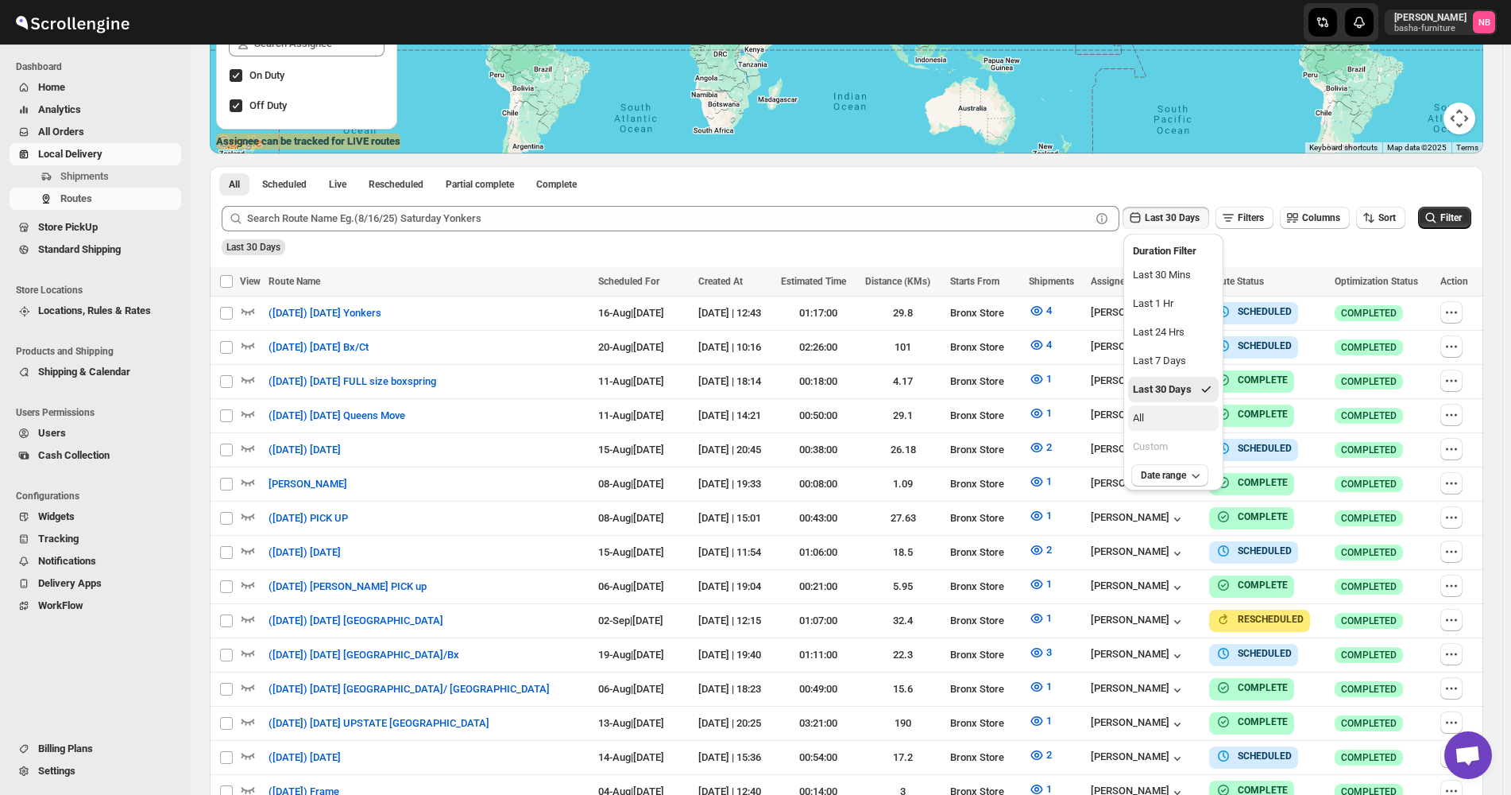
click at [1183, 416] on button "All" at bounding box center [1173, 417] width 91 height 25
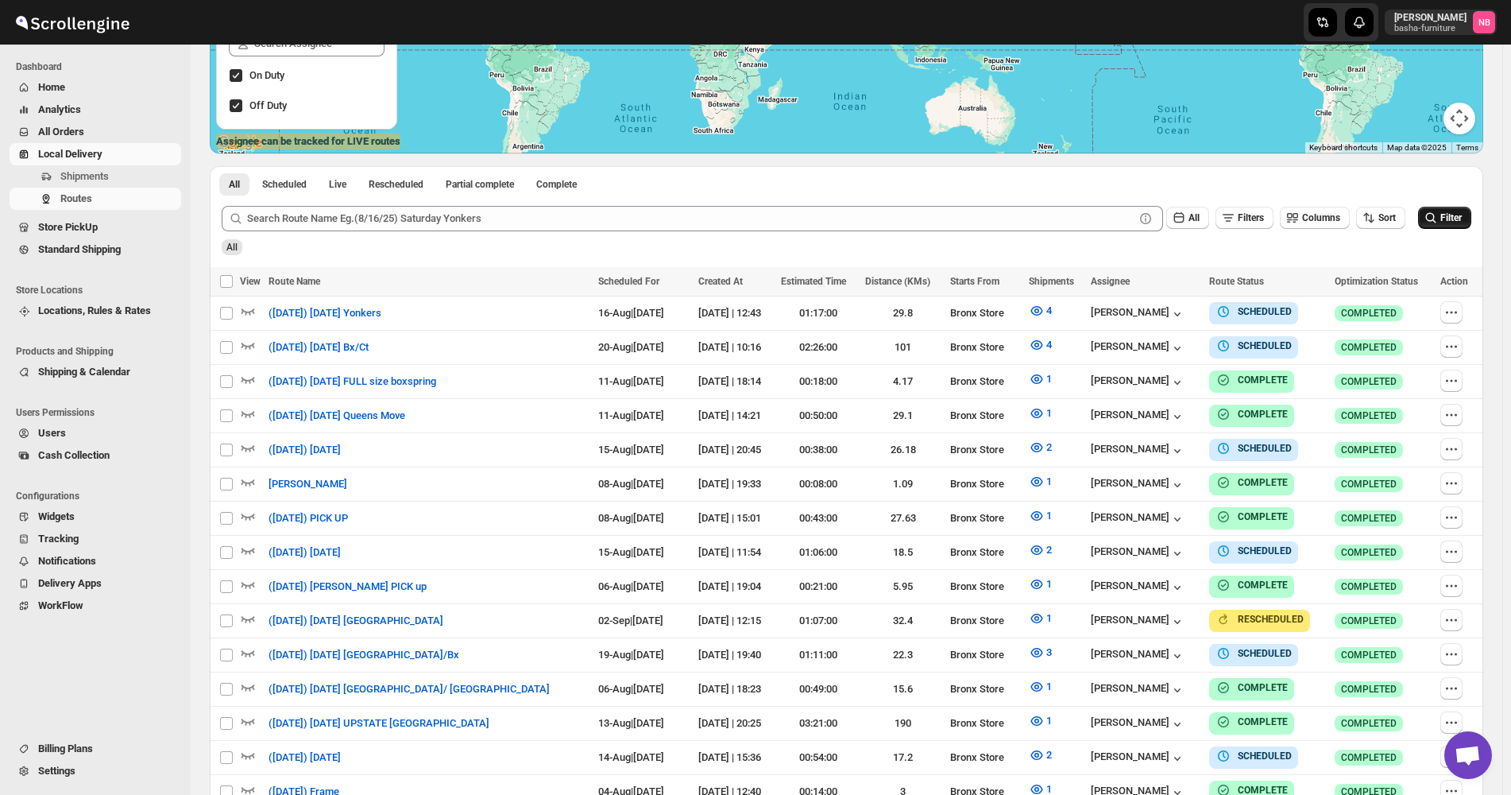
click at [1457, 211] on button "Filter" at bounding box center [1444, 218] width 53 height 22
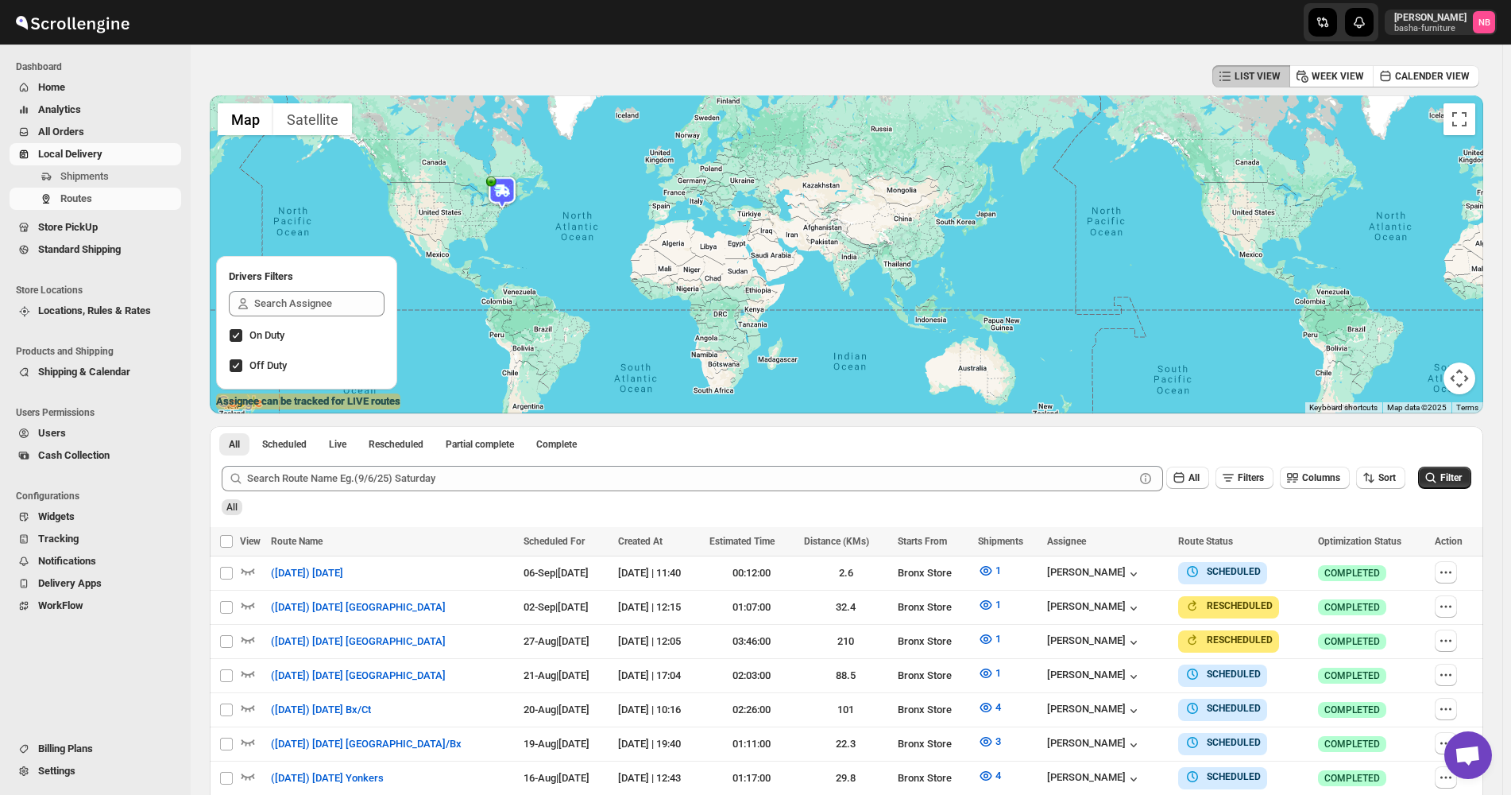
scroll to position [0, 0]
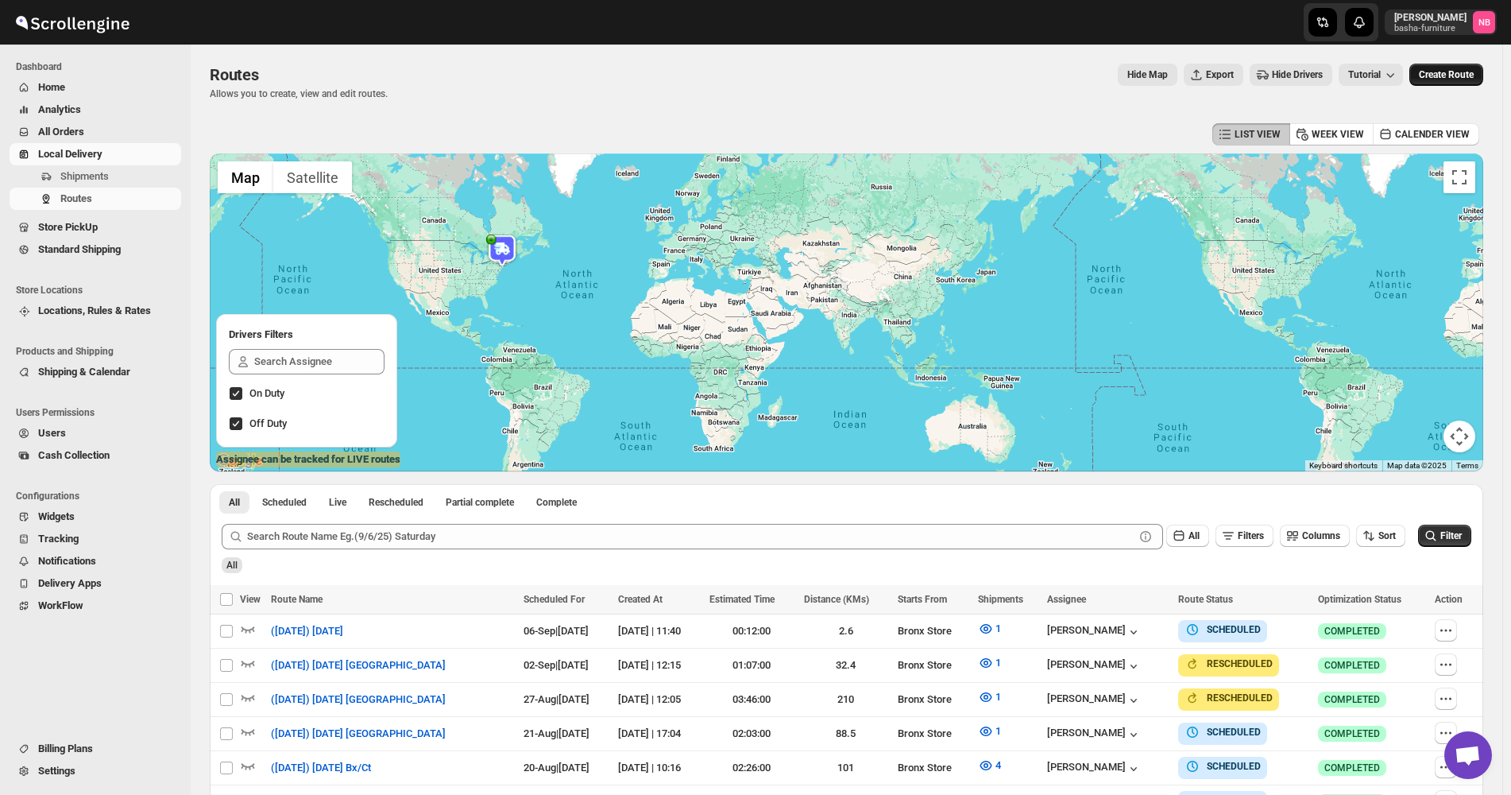
click at [1462, 83] on button "Create Route" at bounding box center [1447, 75] width 74 height 22
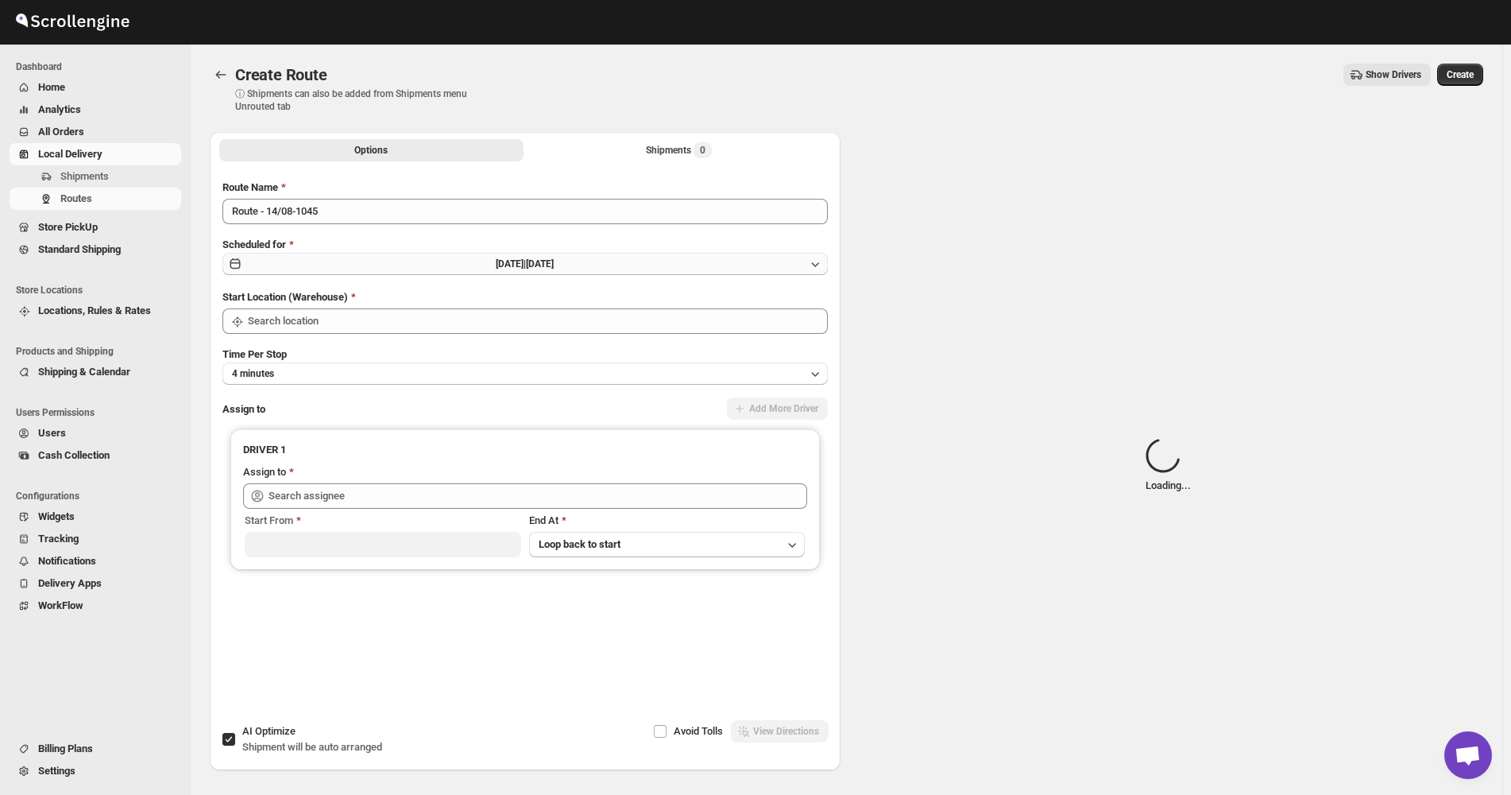
type input "Not Available"
click at [596, 265] on button "[DATE] | [DATE]" at bounding box center [525, 264] width 606 height 22
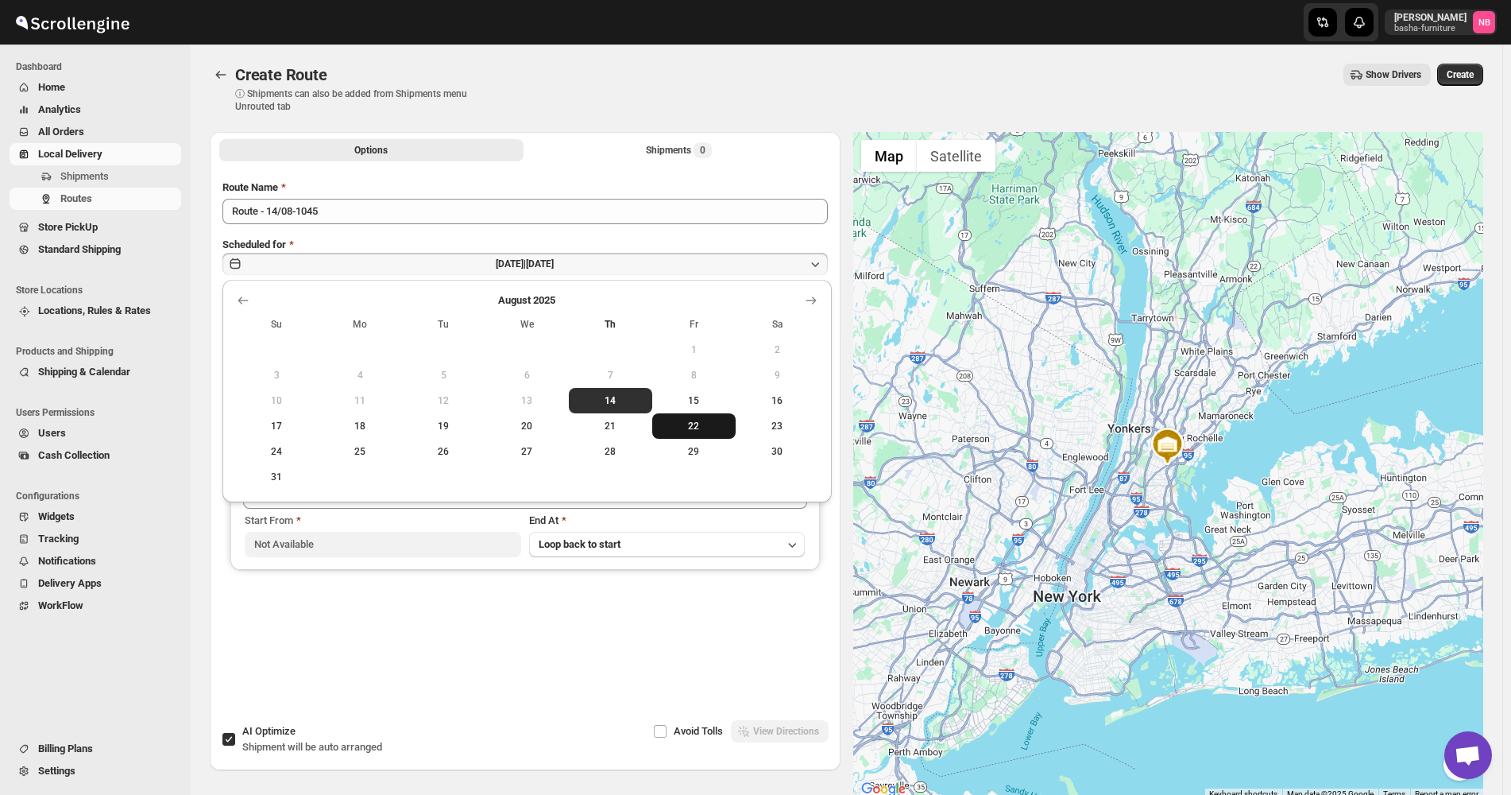
click at [692, 434] on button "22" at bounding box center [693, 425] width 83 height 25
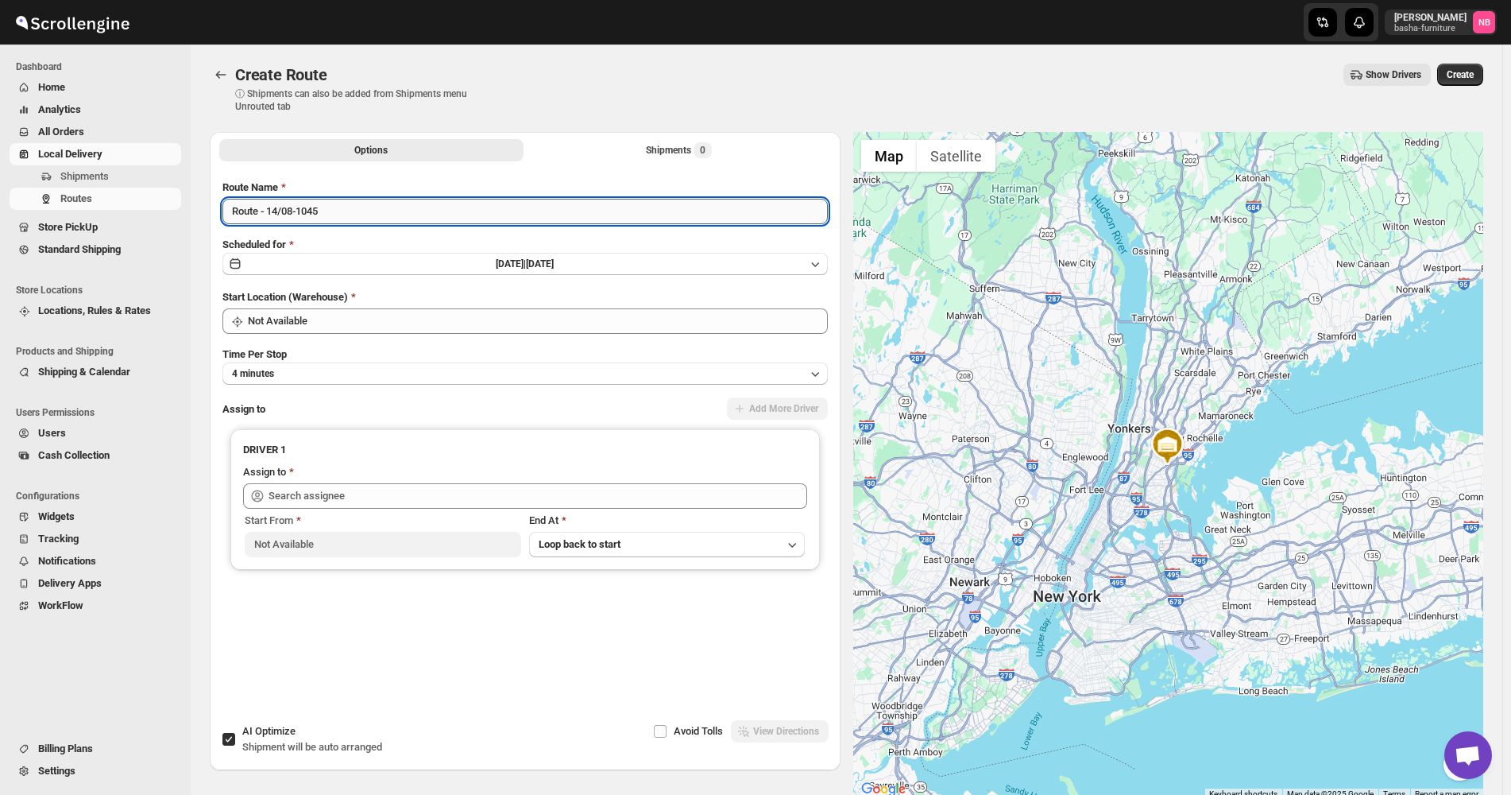
click at [464, 211] on input "Route - 14/08-1045" at bounding box center [525, 211] width 606 height 25
type input "*"
type input "([DATE]) [DATE]"
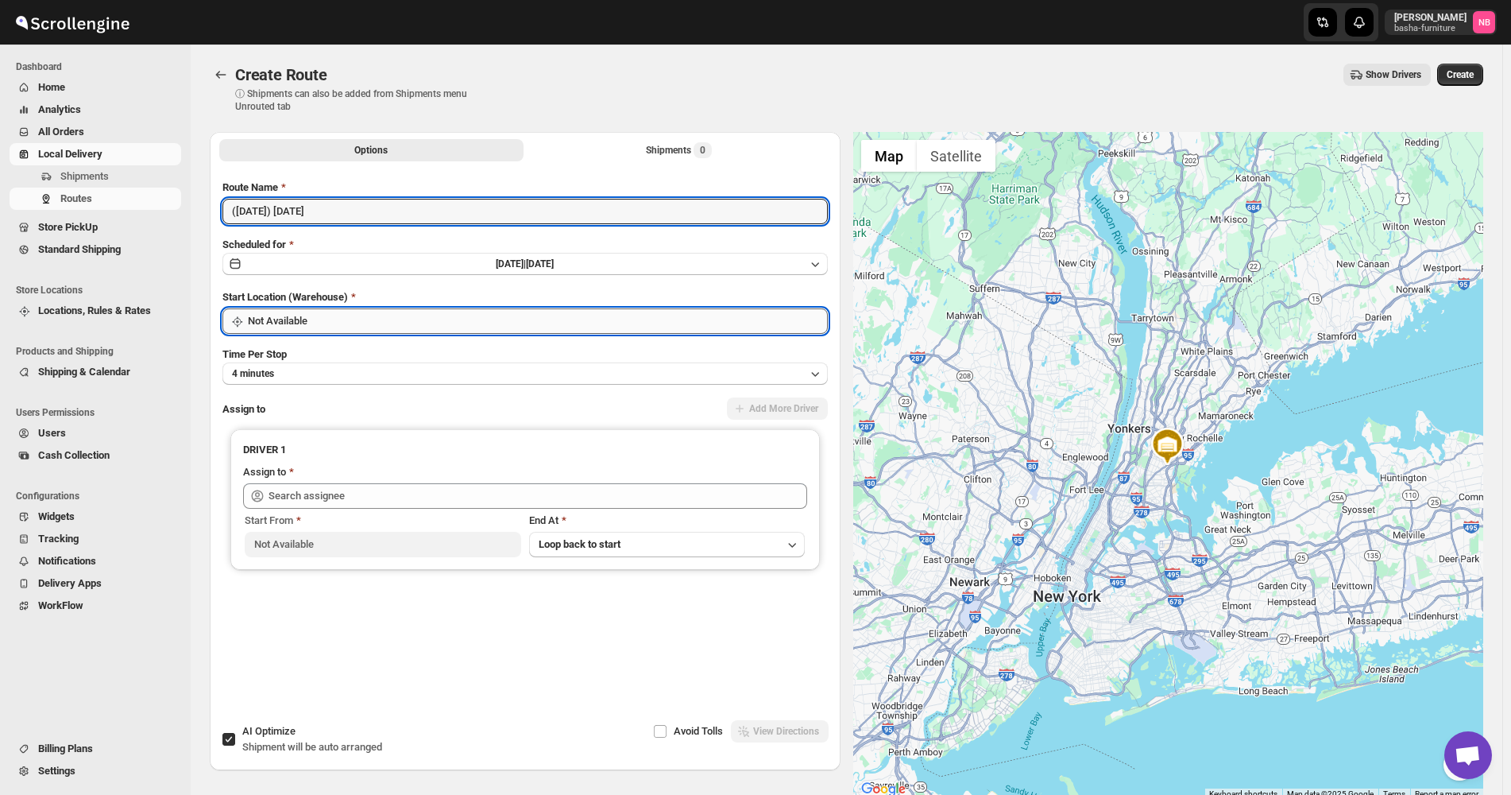
drag, startPoint x: 480, startPoint y: 319, endPoint x: 492, endPoint y: 331, distance: 16.9
click at [481, 319] on input "Not Available" at bounding box center [538, 320] width 580 height 25
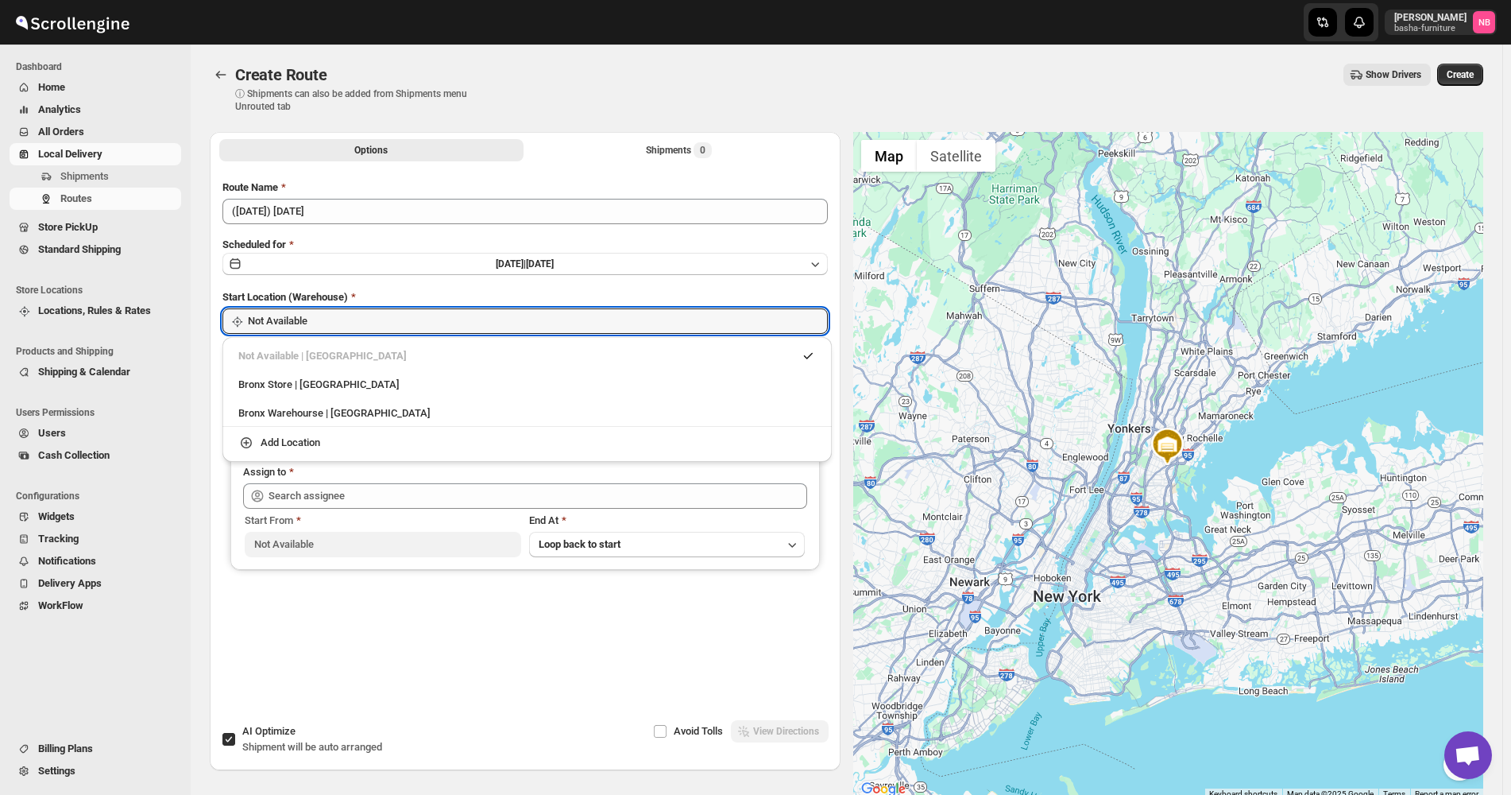
drag, startPoint x: 499, startPoint y: 366, endPoint x: 499, endPoint y: 379, distance: 13.5
click at [499, 366] on div "Not Available | [GEOGRAPHIC_DATA]" at bounding box center [527, 355] width 597 height 25
click at [499, 379] on div "Bronx Store | [GEOGRAPHIC_DATA]" at bounding box center [527, 385] width 578 height 16
type input "Bronx Store"
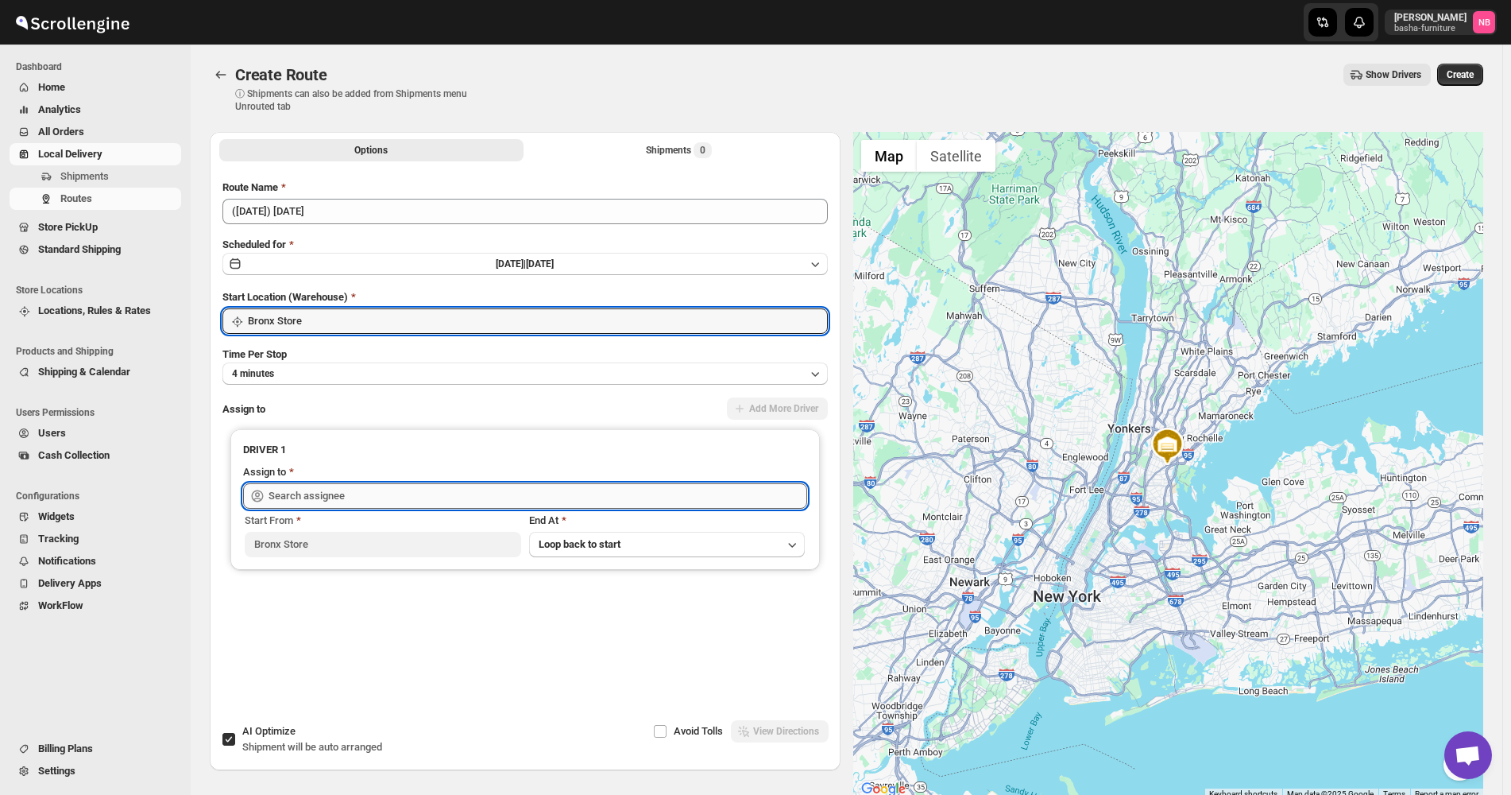
click at [426, 504] on input "text" at bounding box center [538, 495] width 539 height 25
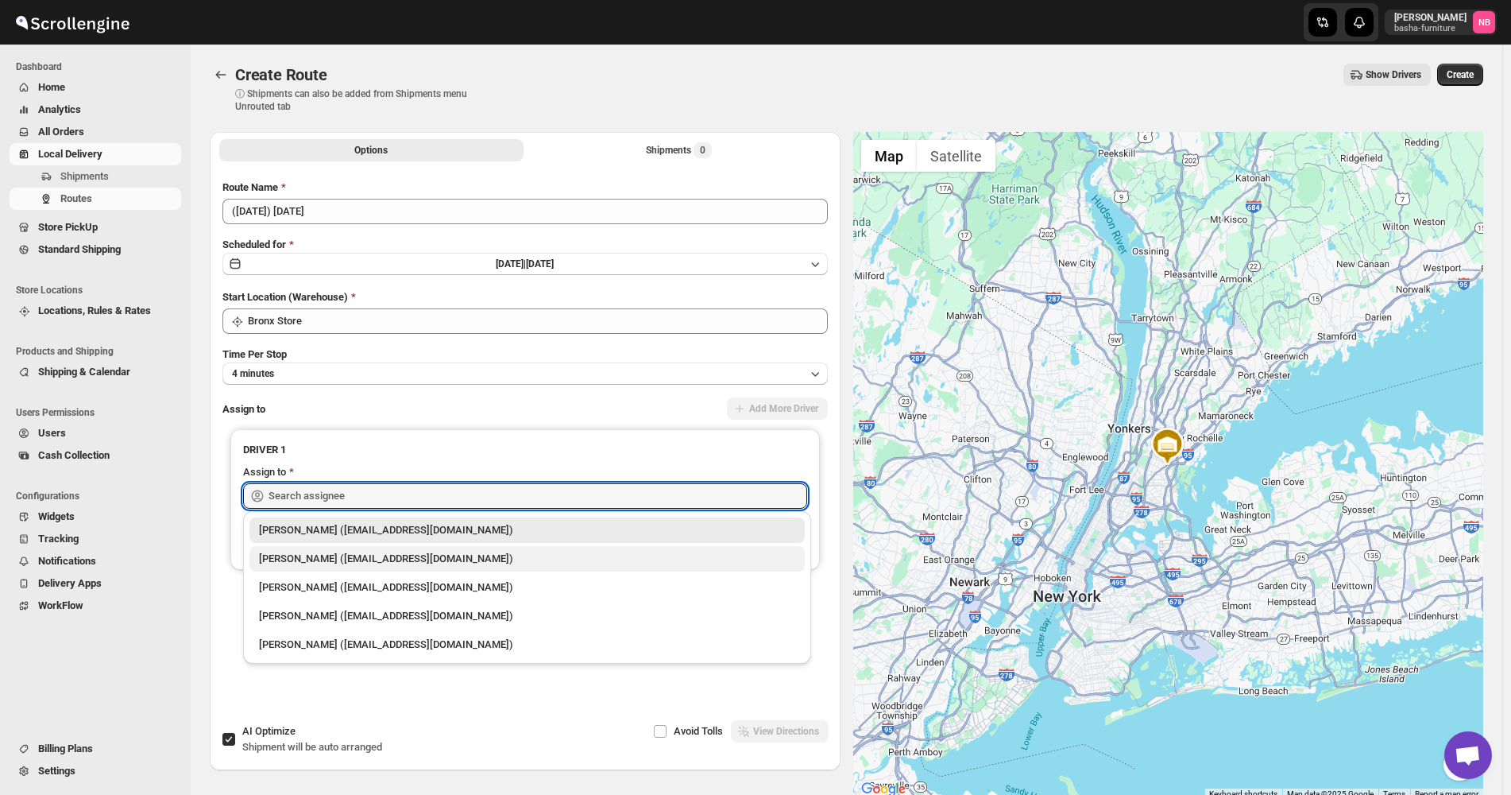
click at [400, 556] on div "[PERSON_NAME] ([EMAIL_ADDRESS][DOMAIN_NAME])" at bounding box center [527, 559] width 536 height 16
type input "[PERSON_NAME] ([EMAIL_ADDRESS][DOMAIN_NAME])"
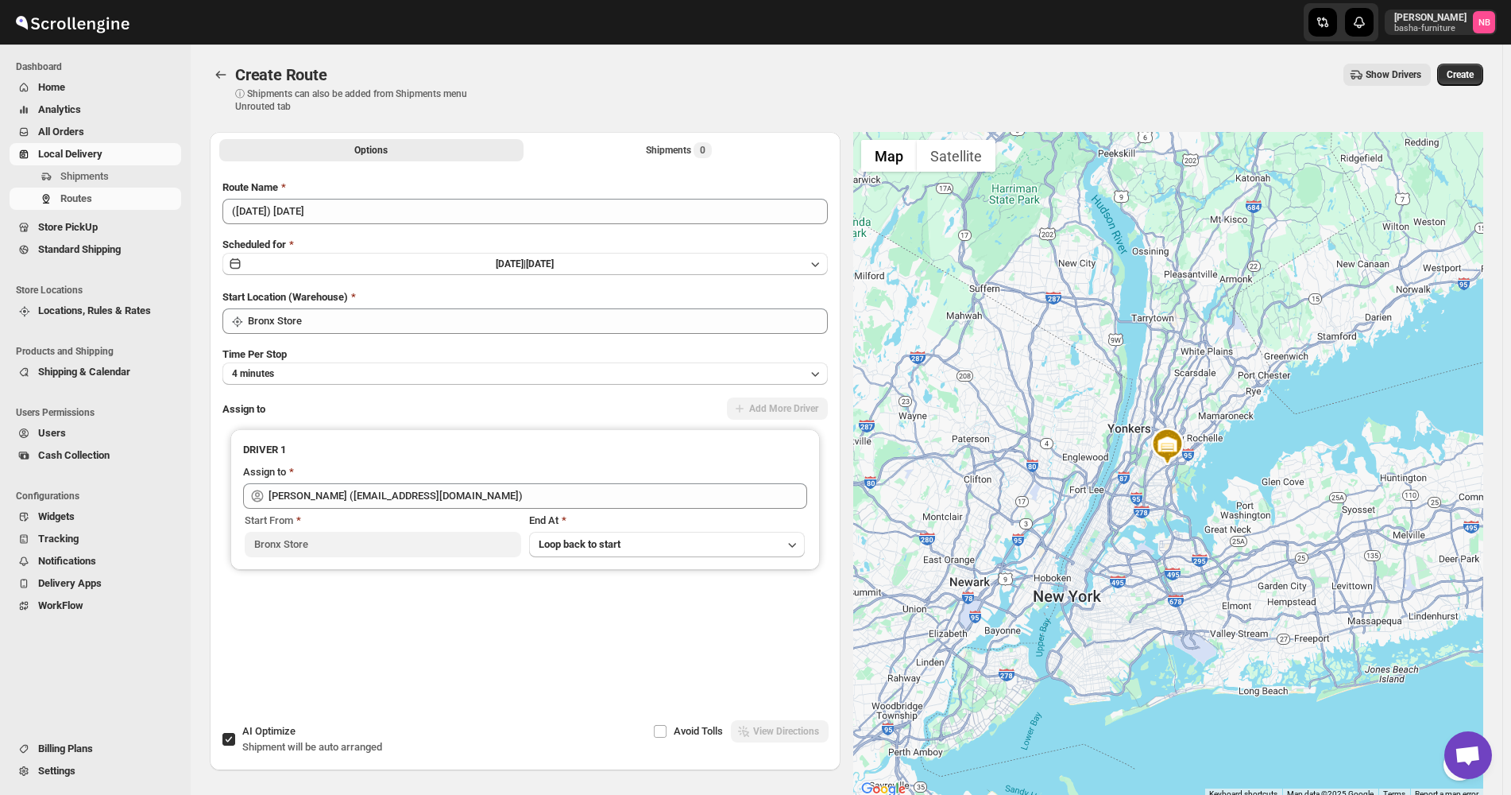
click at [613, 138] on li "Shipments 0" at bounding box center [679, 149] width 304 height 22
click at [610, 155] on button "Shipments 0" at bounding box center [679, 150] width 304 height 22
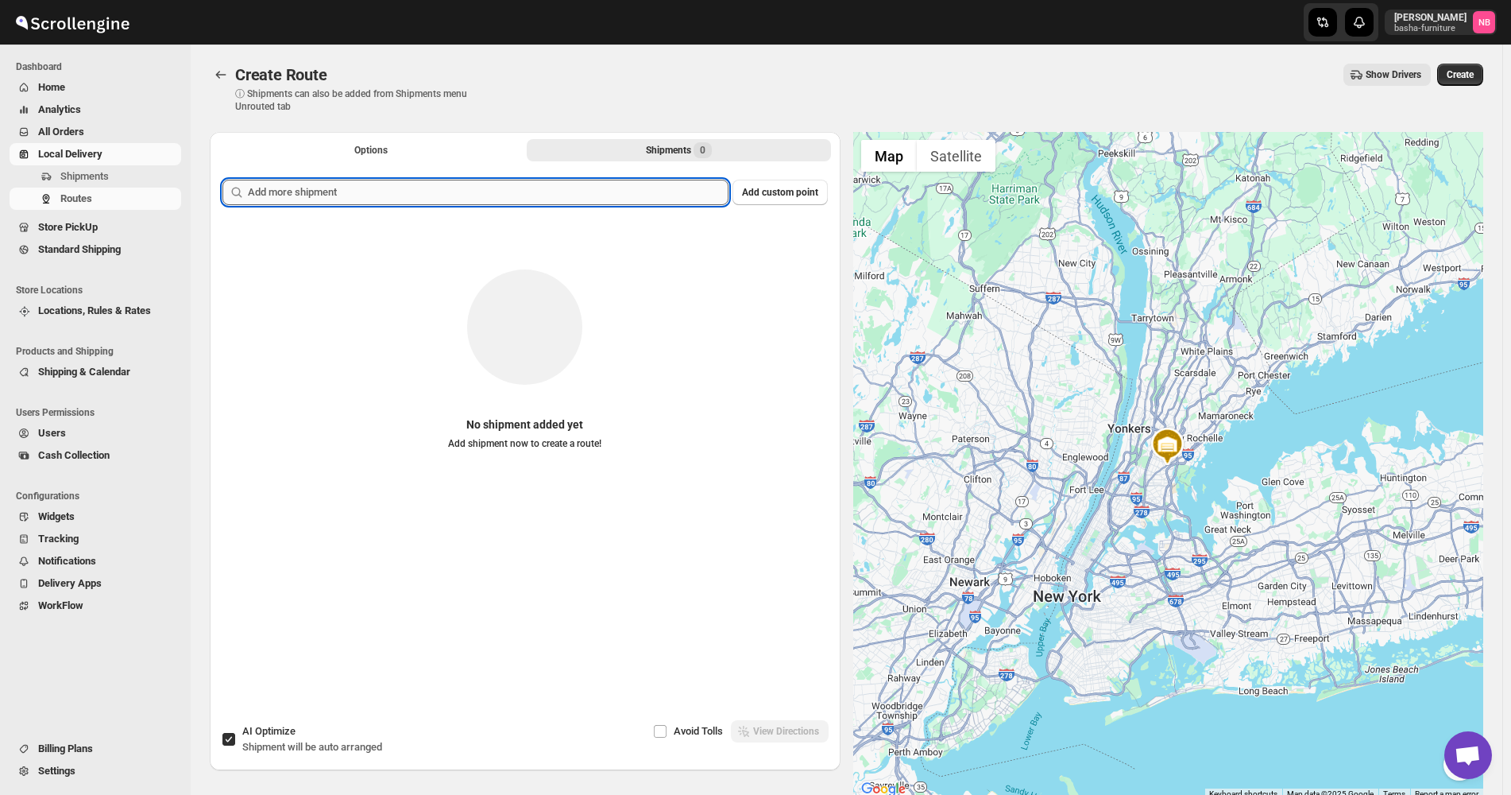
click at [595, 201] on input "text" at bounding box center [488, 192] width 481 height 25
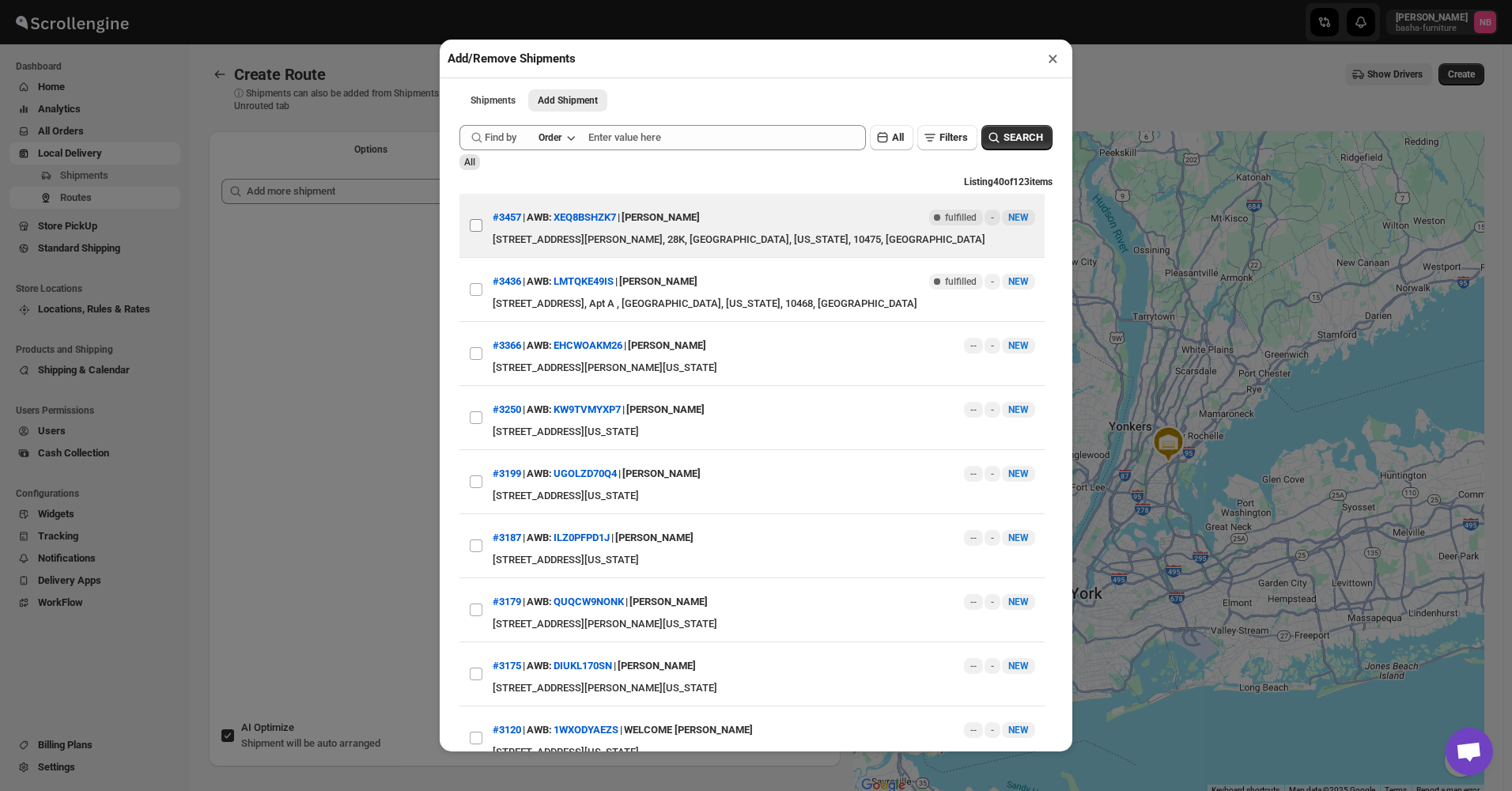
click at [478, 225] on input "View details for 689df66feb510359434f1b56" at bounding box center [476, 225] width 13 height 13
checkbox input "true"
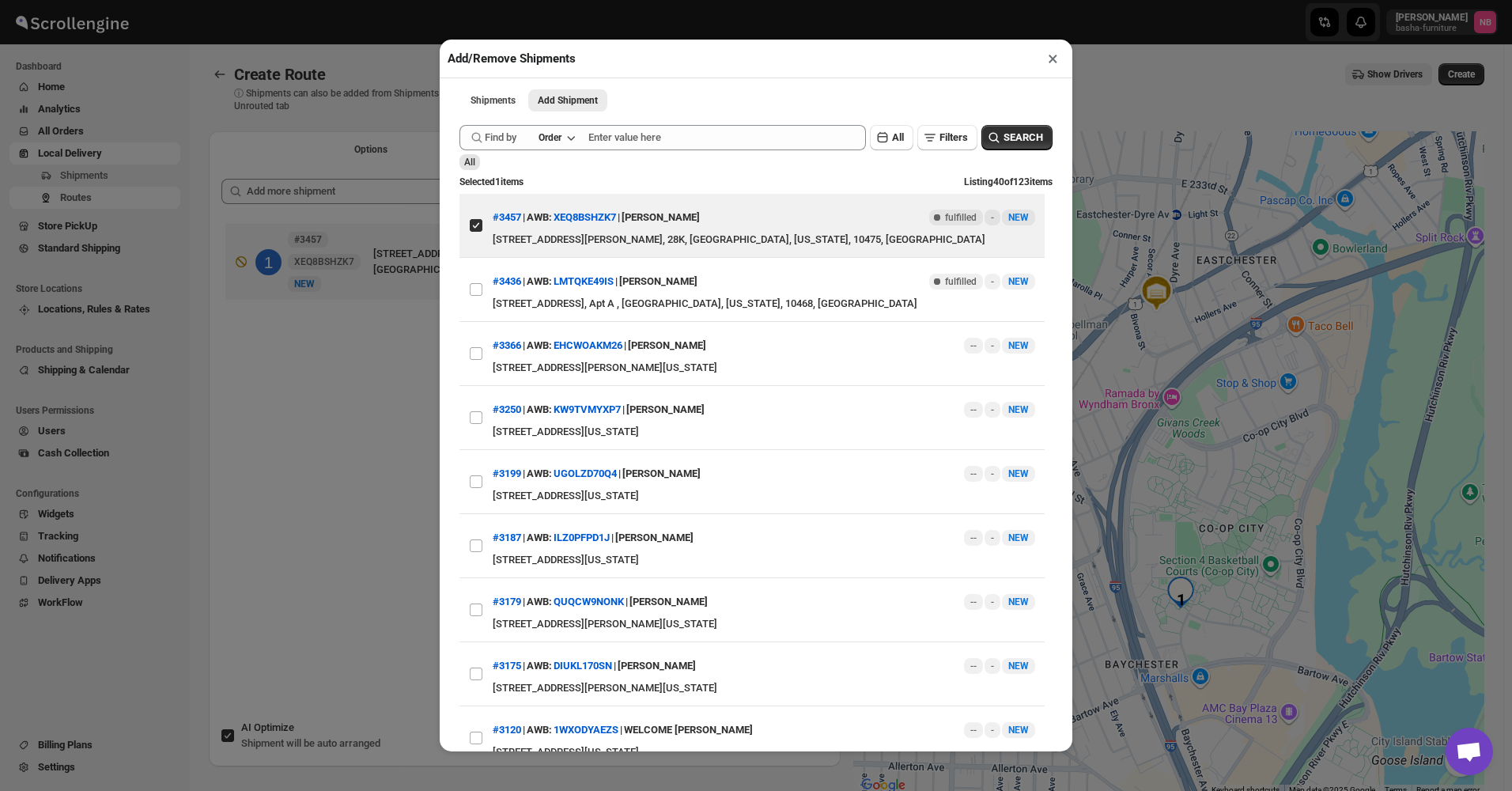
click at [352, 383] on div "Add/Remove Shipments × Shipments Add Shipment More views Shipments Add Shipment…" at bounding box center [756, 395] width 1512 height 791
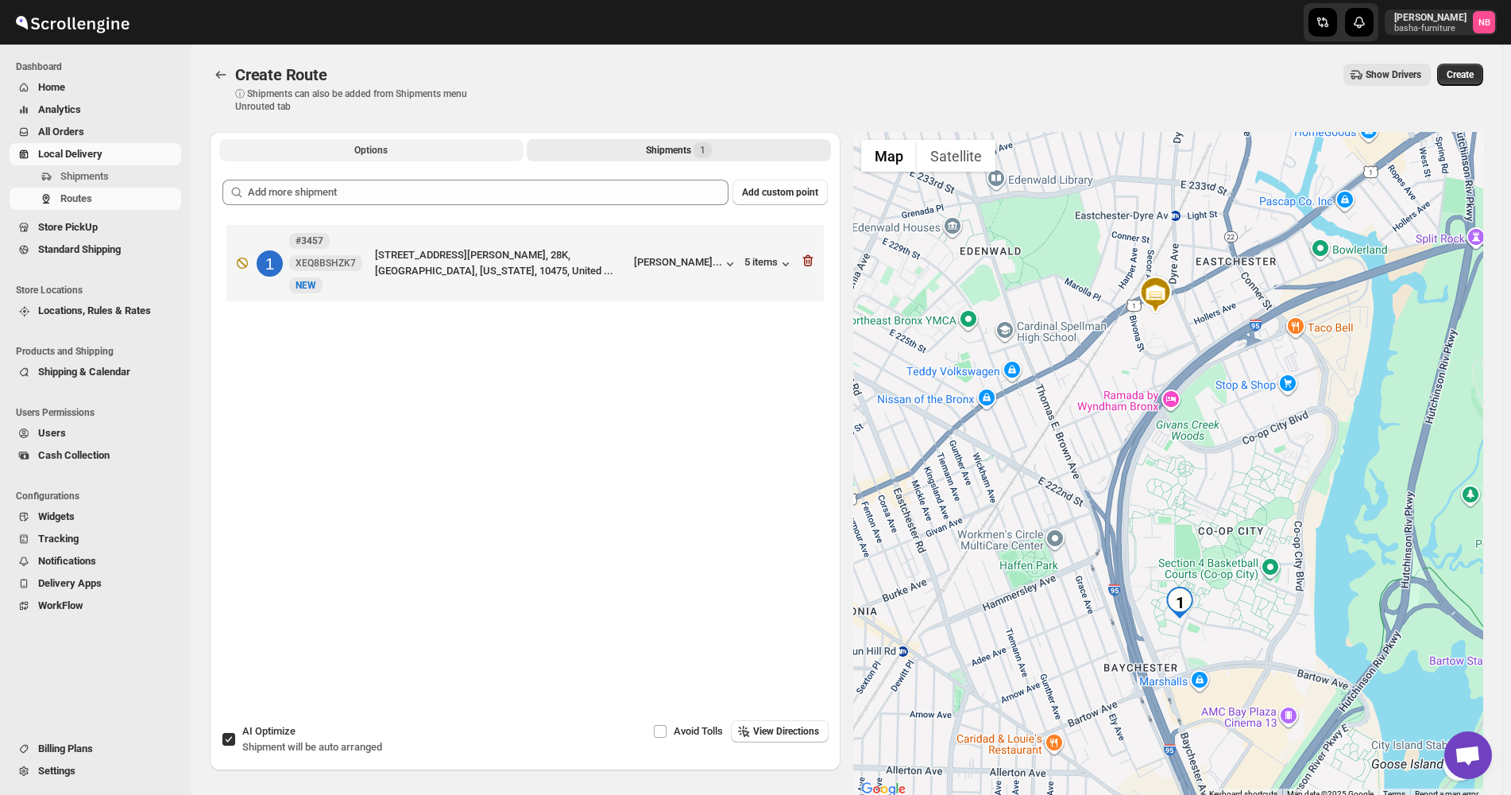
click at [459, 155] on button "Options" at bounding box center [371, 150] width 304 height 22
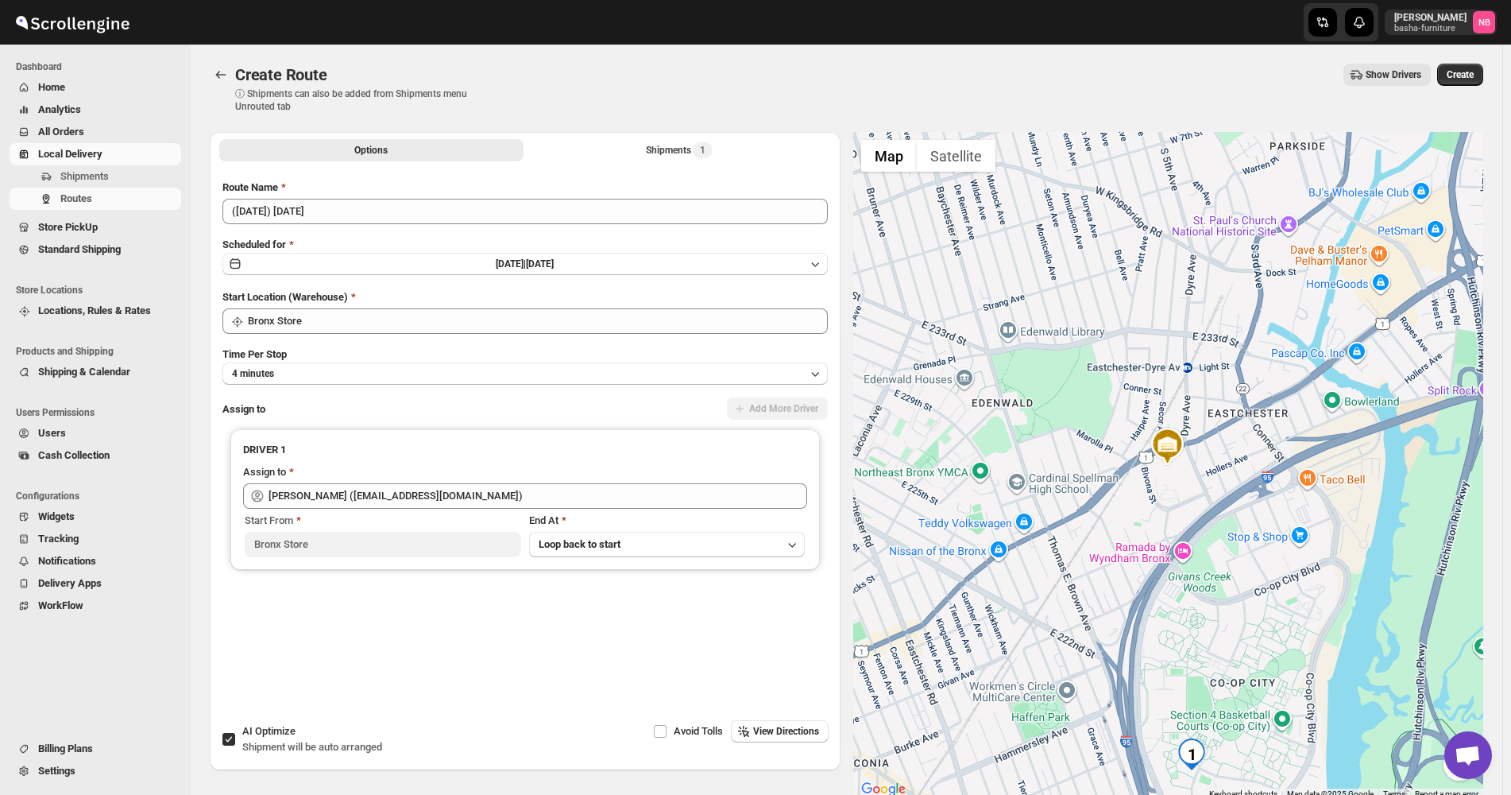
click at [773, 81] on div "Show Drivers" at bounding box center [964, 75] width 933 height 22
click at [1484, 70] on button "Create" at bounding box center [1460, 75] width 46 height 22
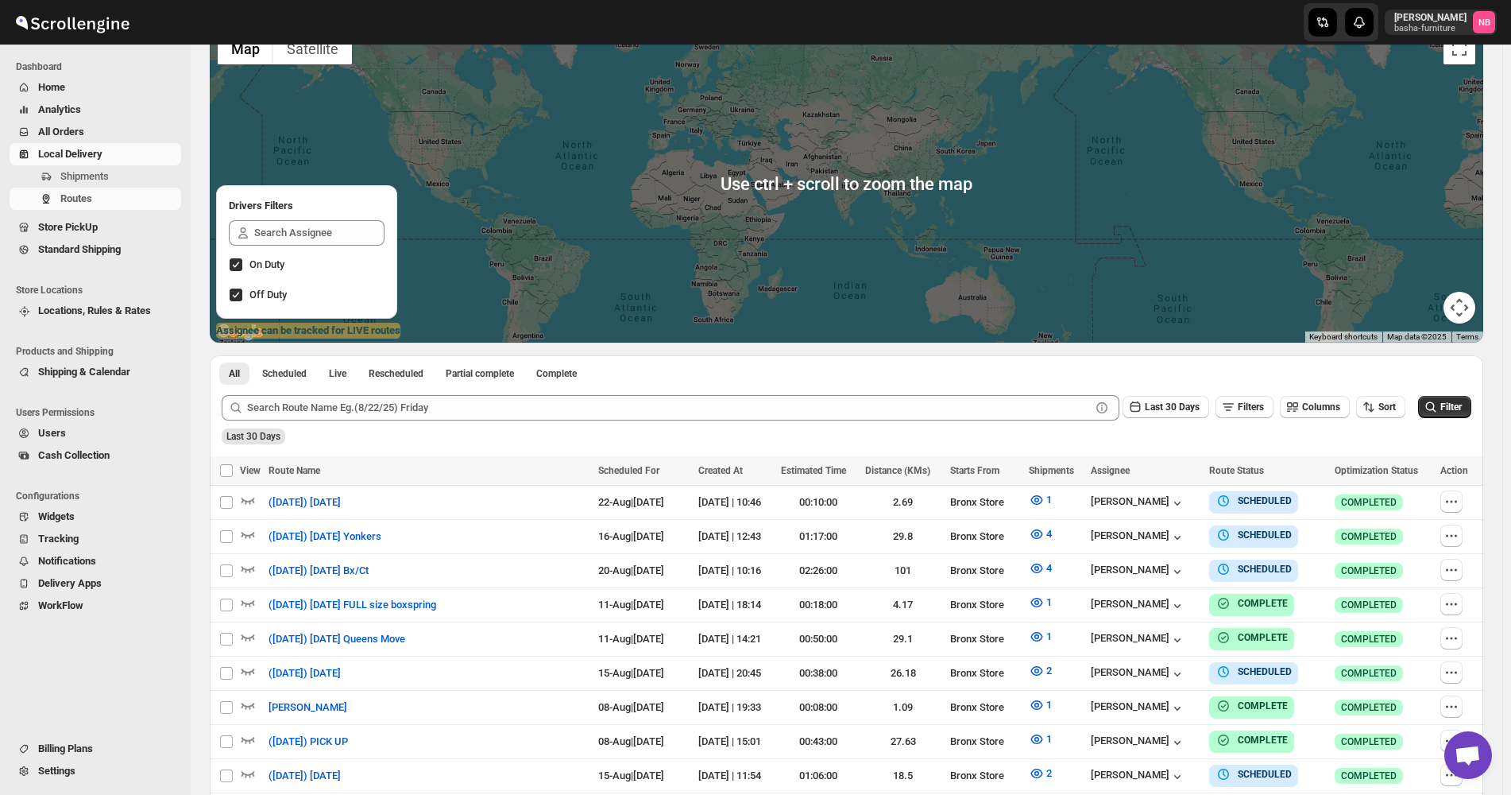
scroll to position [238, 0]
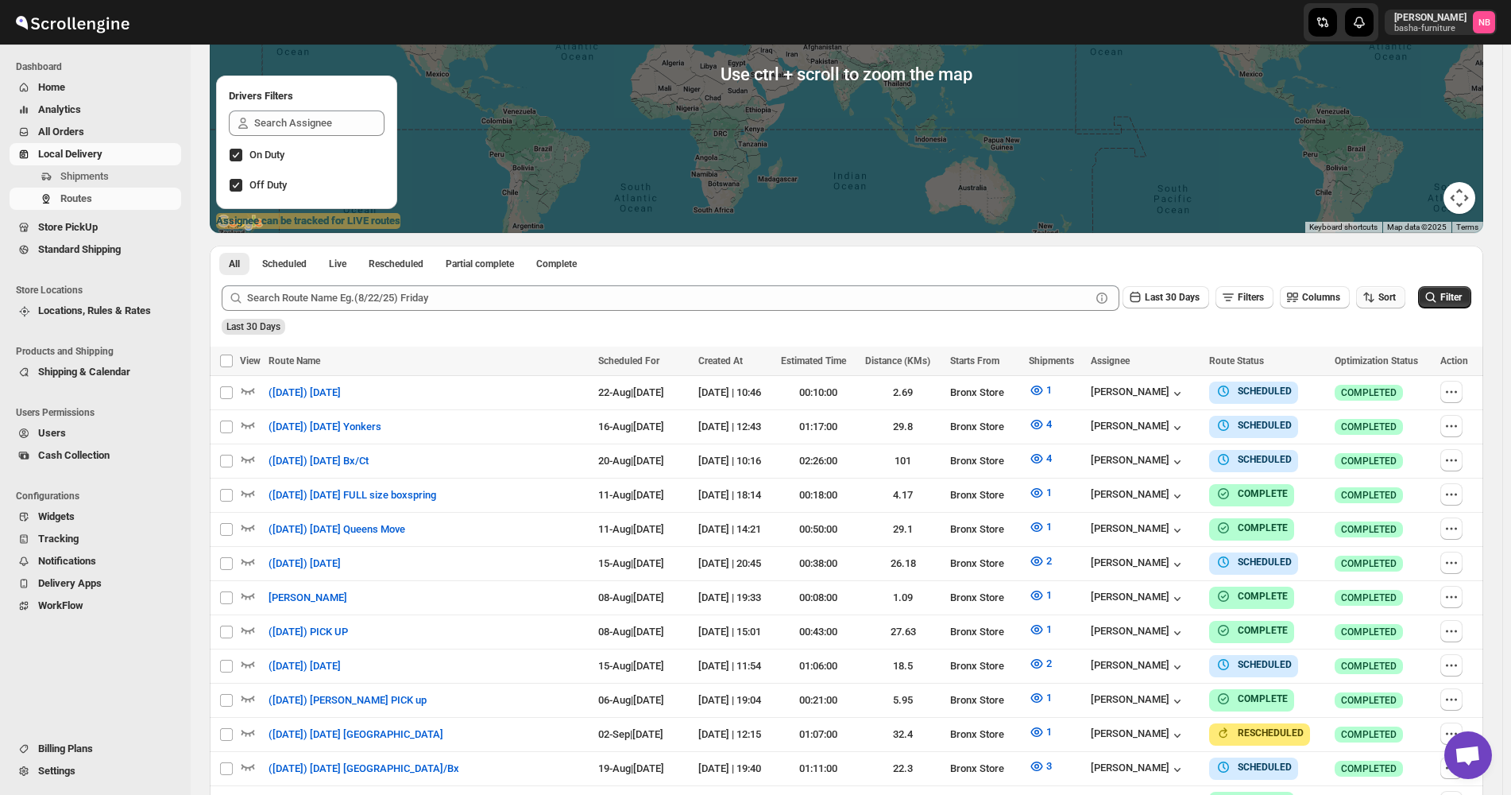
drag, startPoint x: 1390, startPoint y: 292, endPoint x: 1389, endPoint y: 301, distance: 9.6
click at [1390, 292] on span "Sort" at bounding box center [1387, 297] width 17 height 11
click at [1372, 384] on div "Due Date" at bounding box center [1362, 383] width 42 height 16
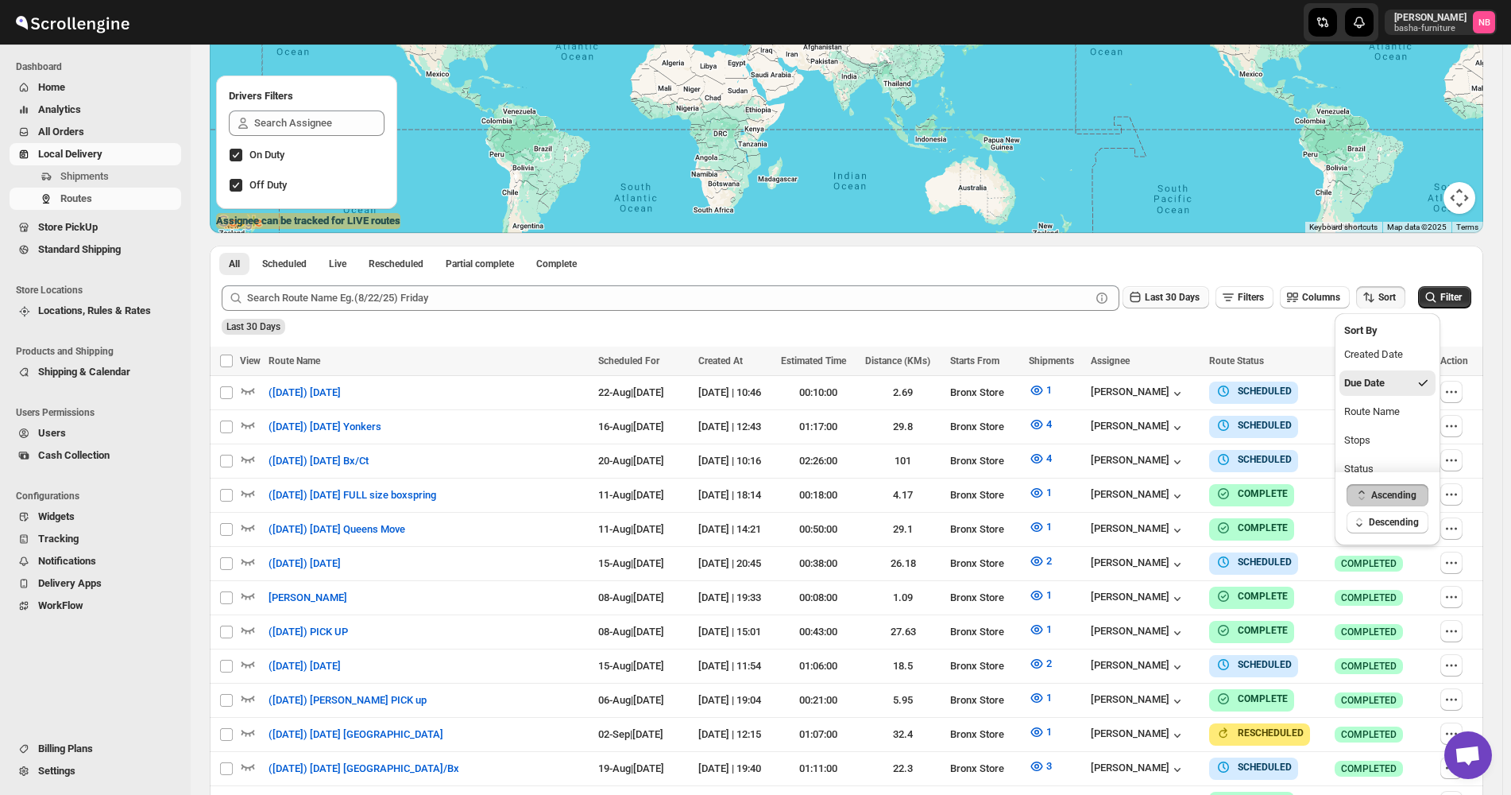
click at [1188, 296] on span "Last 30 Days" at bounding box center [1172, 297] width 55 height 11
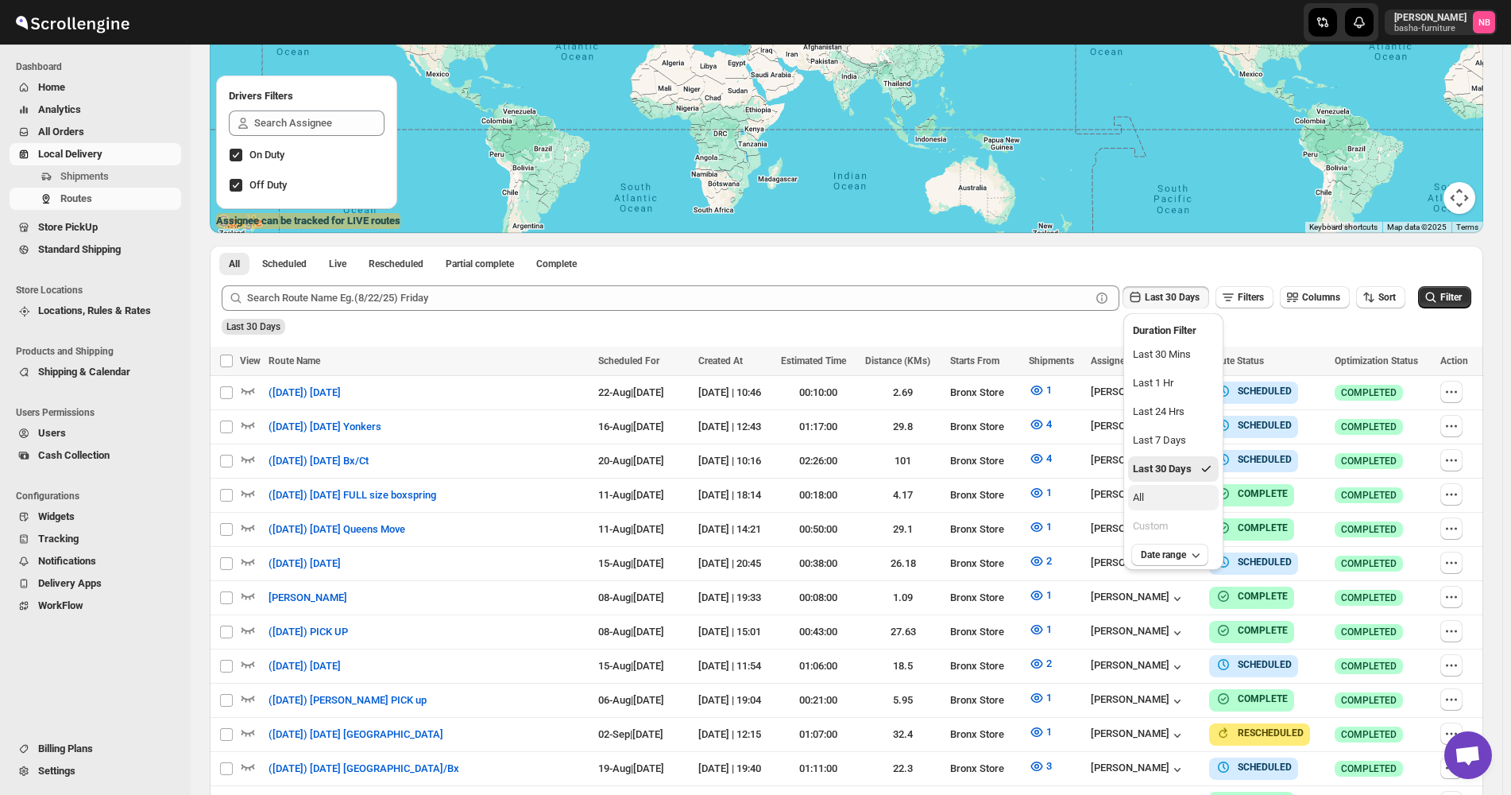
click at [1159, 489] on button "All" at bounding box center [1173, 497] width 91 height 25
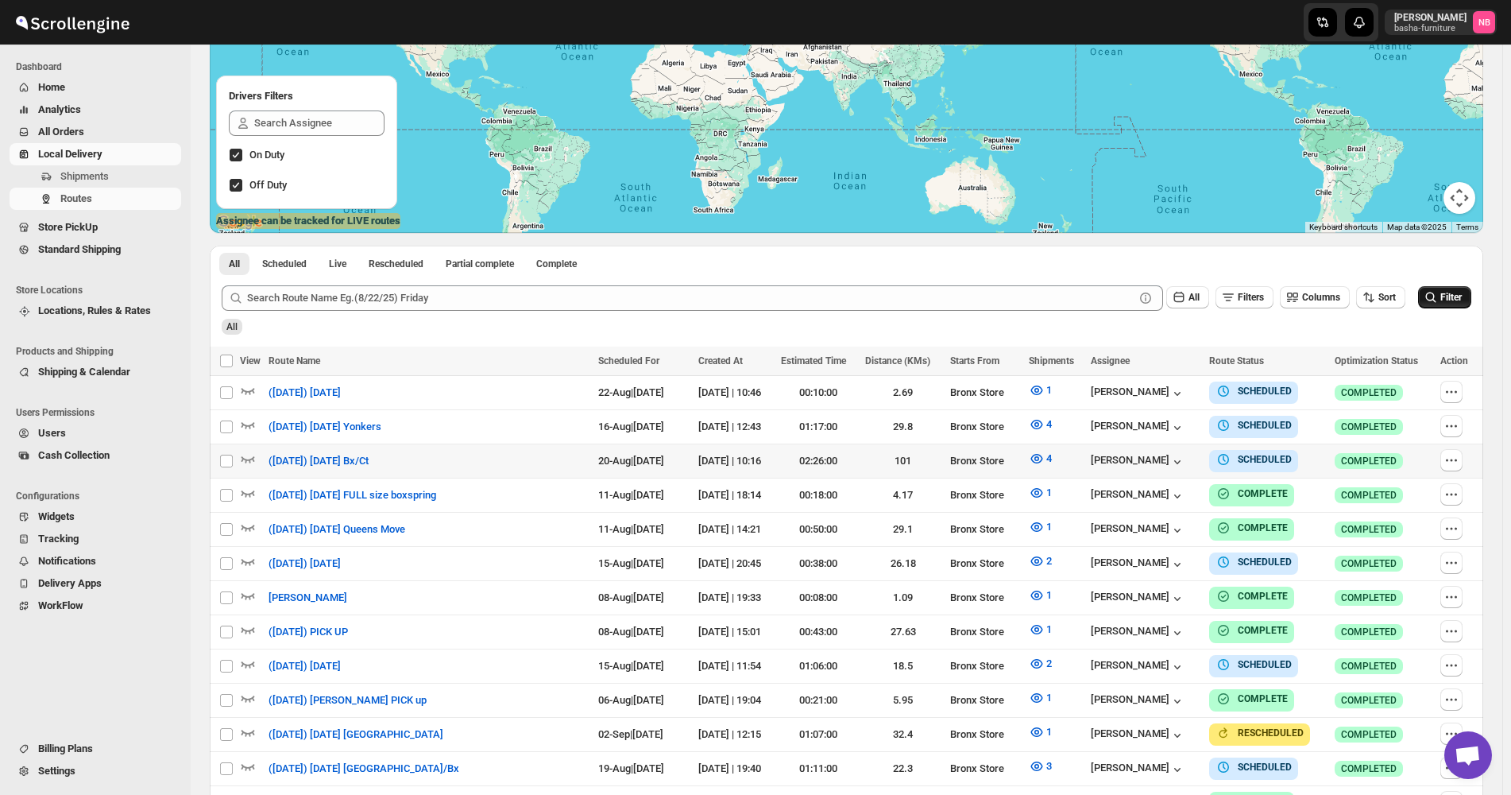
click at [1461, 291] on button "Filter" at bounding box center [1444, 297] width 53 height 22
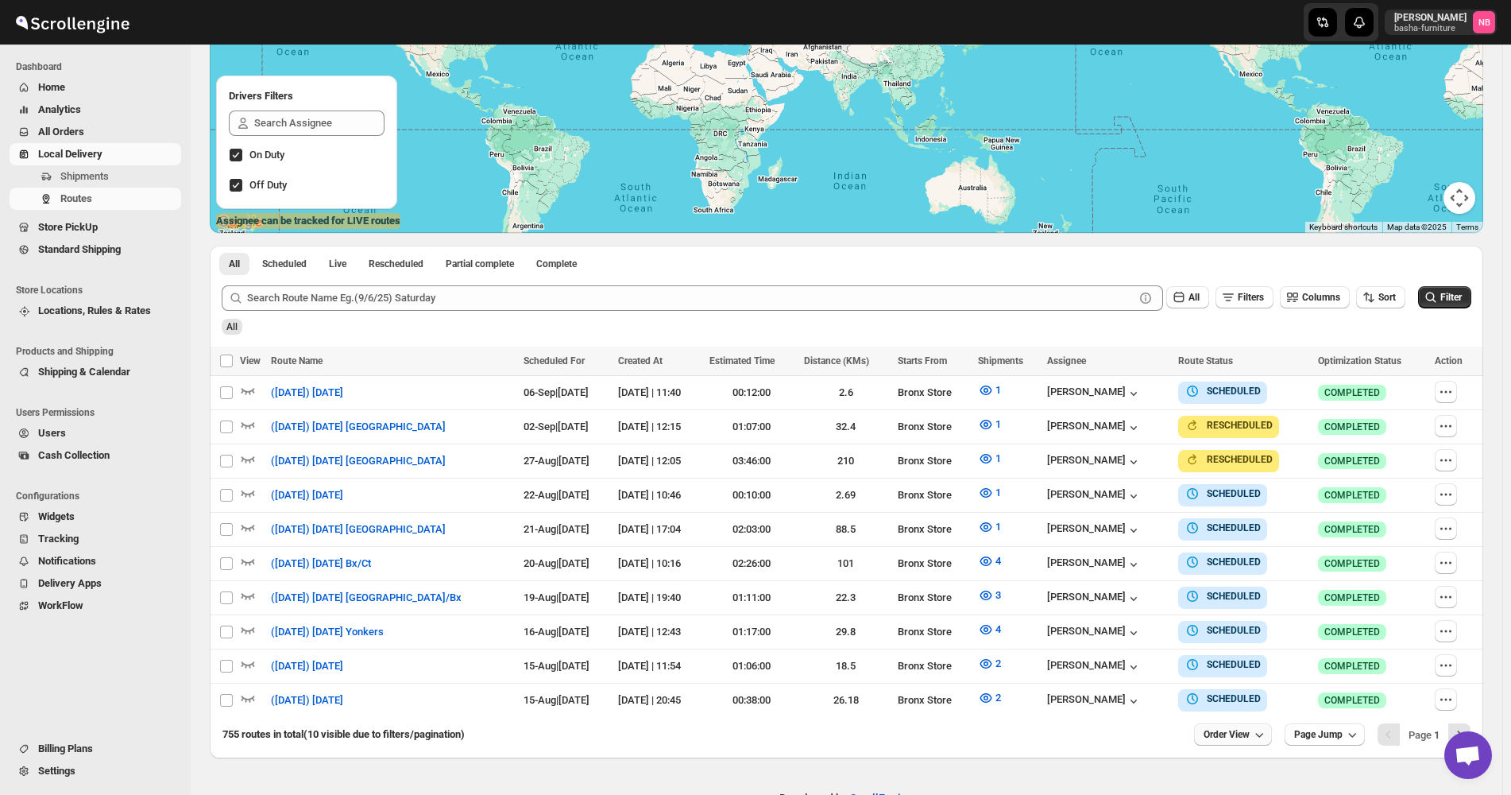
click at [1263, 728] on icon "button" at bounding box center [1260, 734] width 16 height 16
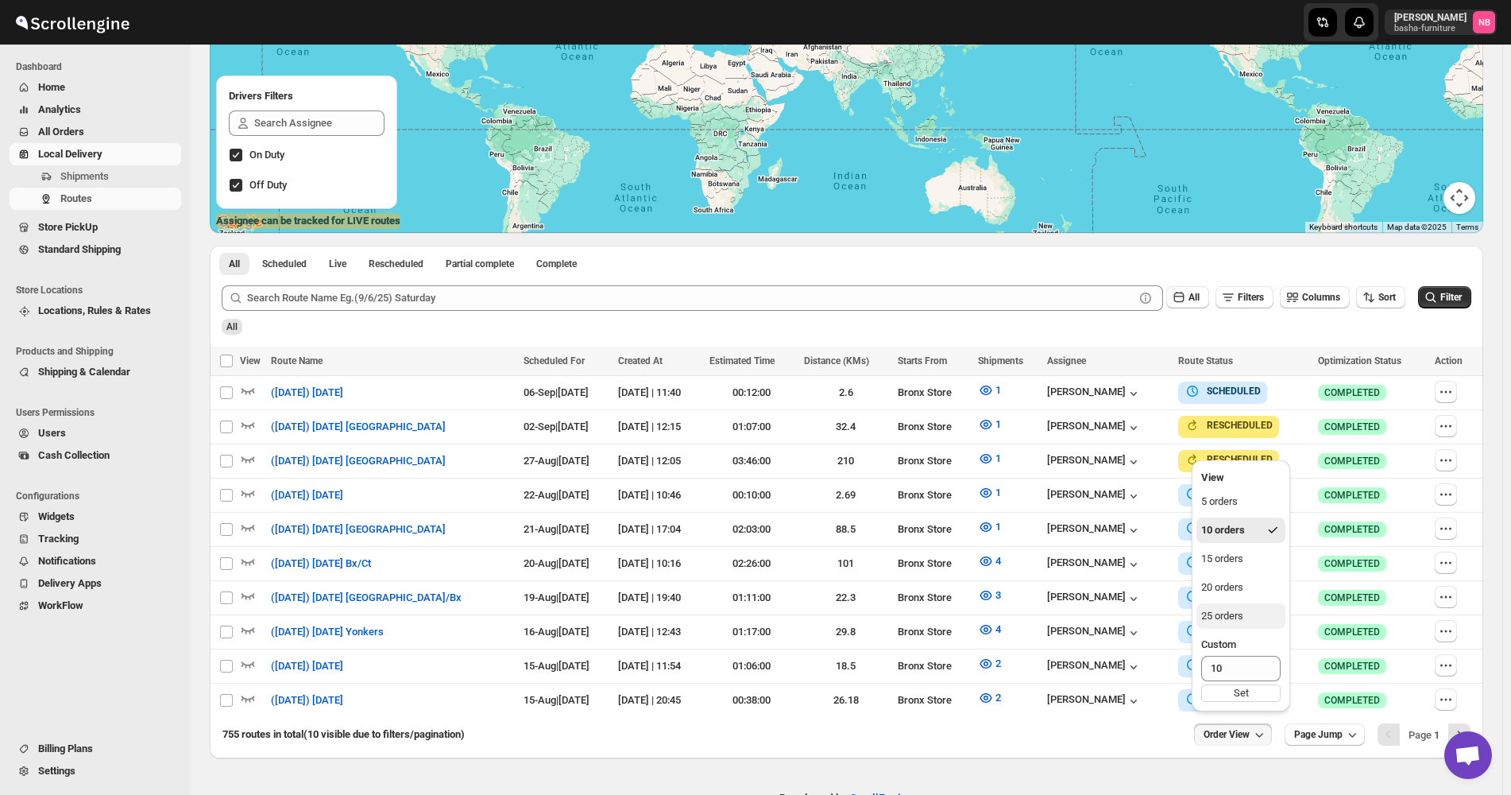
click at [1237, 606] on button "25 orders" at bounding box center [1241, 615] width 89 height 25
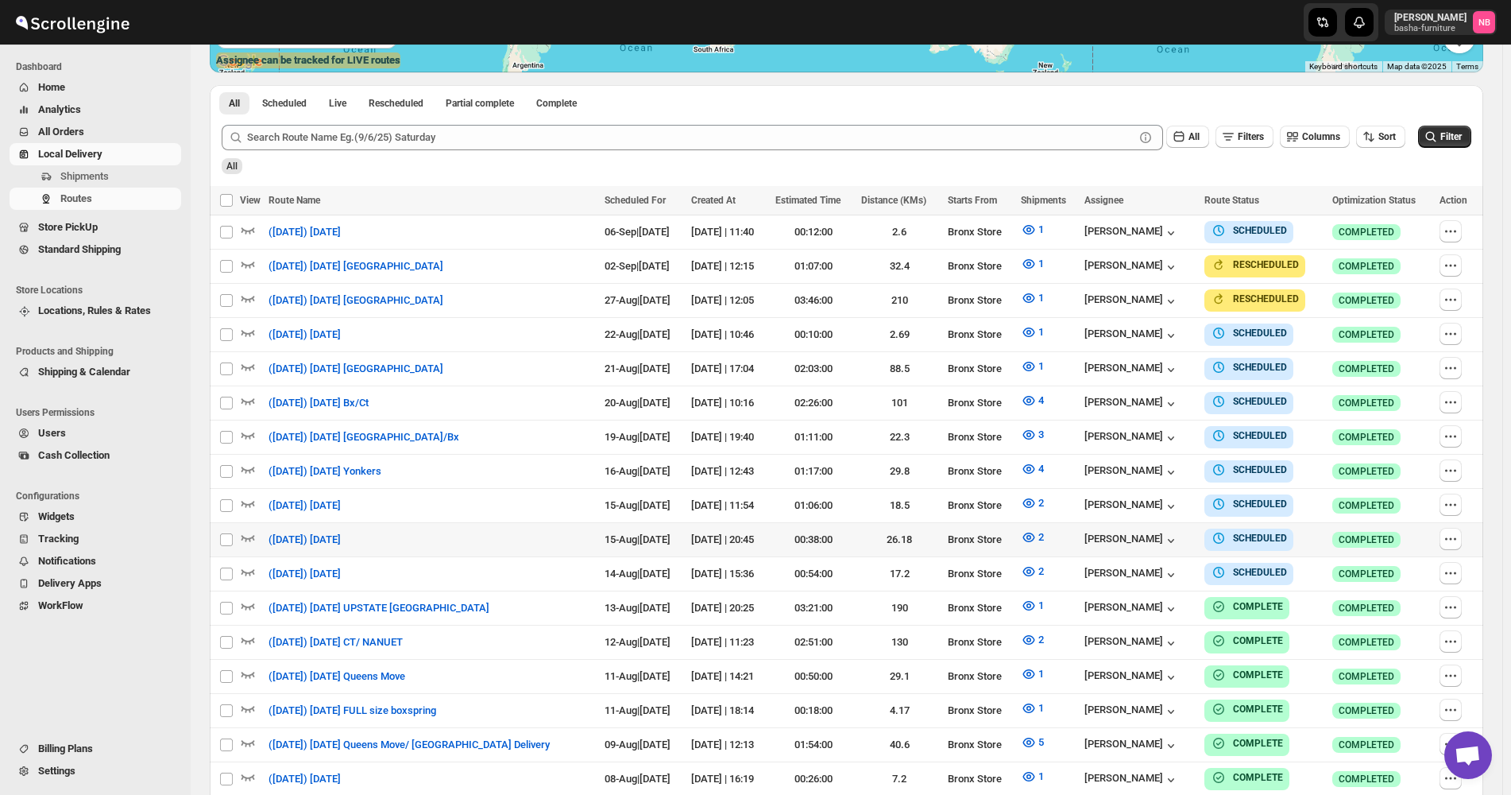
scroll to position [397, 0]
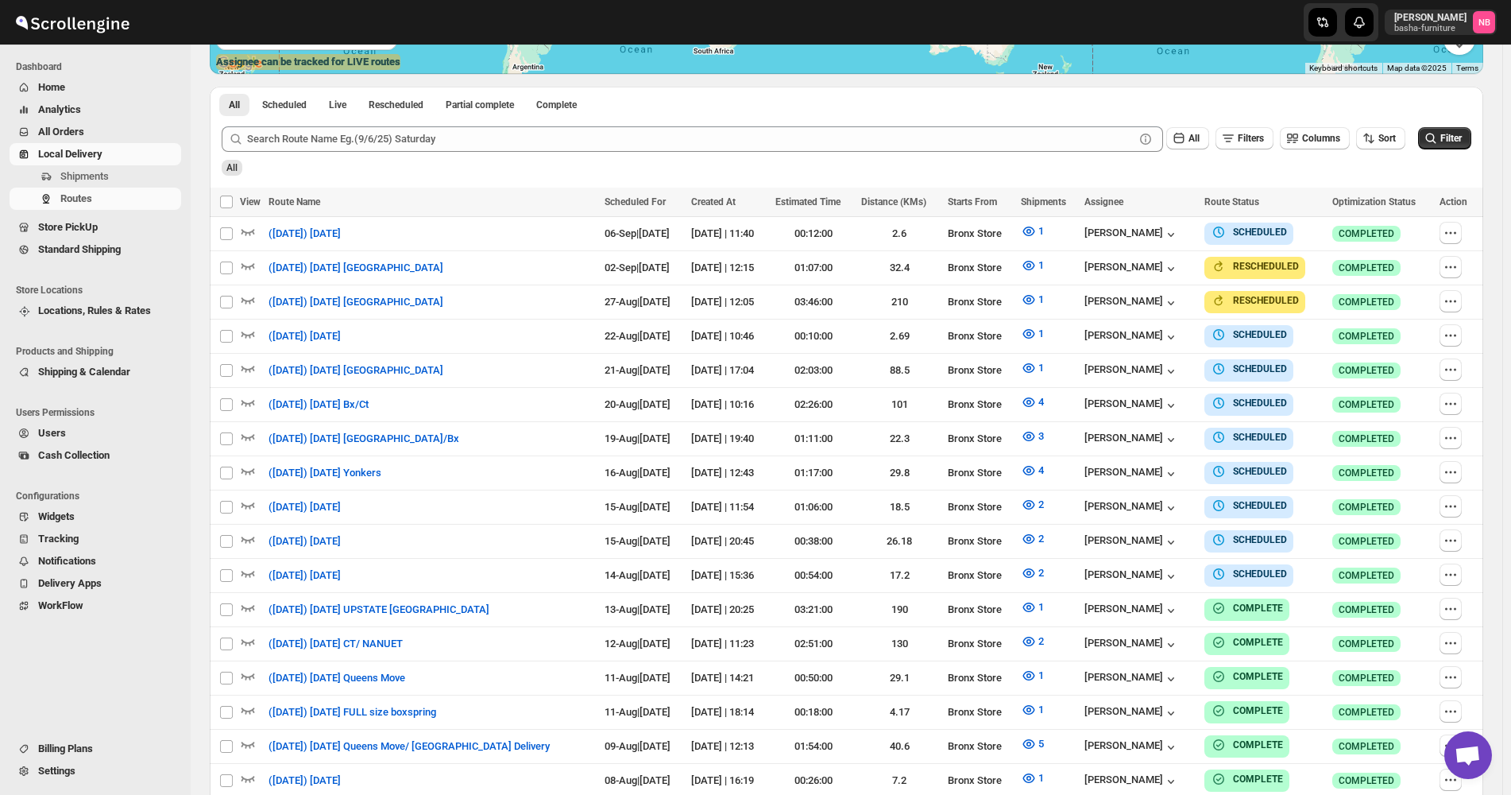
click at [1484, 153] on div "Submit All Filters Columns Sort Filter All" at bounding box center [847, 150] width 1274 height 73
